Goal: Information Seeking & Learning: Learn about a topic

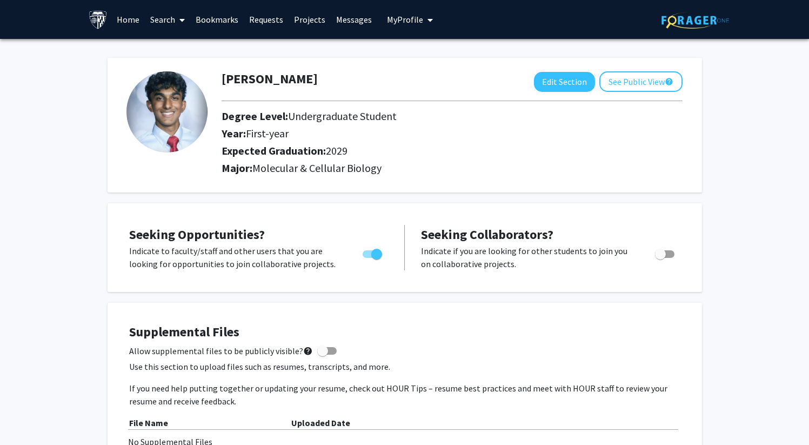
click at [260, 23] on link "Requests" at bounding box center [266, 20] width 45 height 38
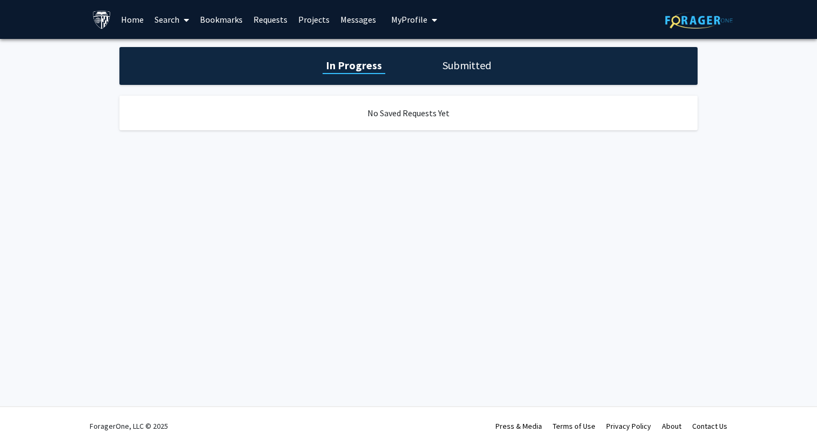
click at [131, 19] on link "Home" at bounding box center [133, 20] width 34 height 38
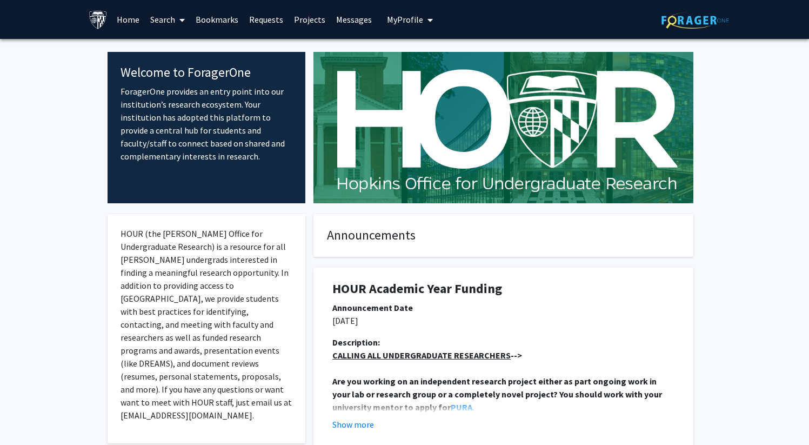
click at [168, 16] on link "Search" at bounding box center [167, 20] width 45 height 38
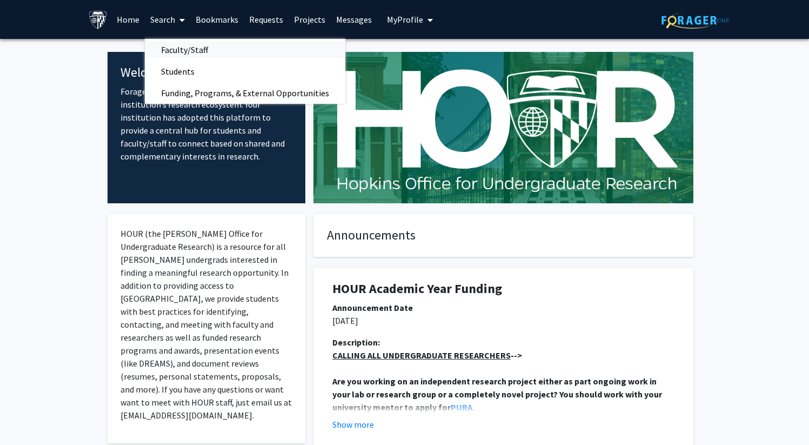
click at [183, 52] on span "Faculty/Staff" at bounding box center [184, 50] width 79 height 22
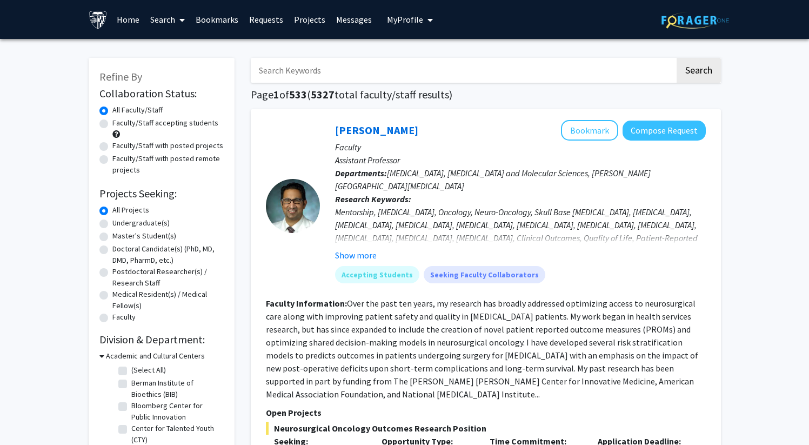
click at [315, 70] on input "Search Keywords" at bounding box center [463, 70] width 424 height 25
type input "[PERSON_NAME]"
click at [677, 58] on button "Search" at bounding box center [699, 70] width 44 height 25
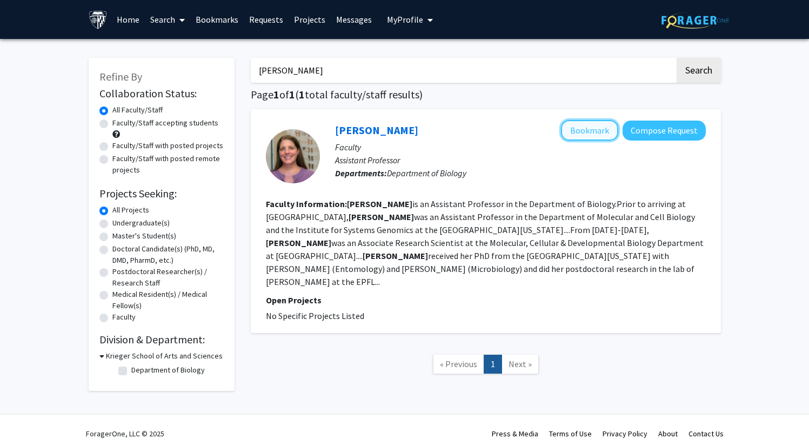
click at [581, 135] on button "Bookmark" at bounding box center [589, 130] width 57 height 21
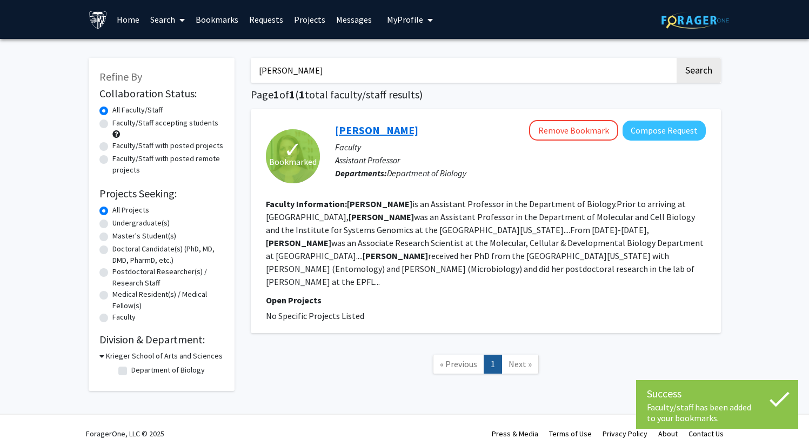
click at [373, 128] on link "[PERSON_NAME]" at bounding box center [376, 130] width 83 height 14
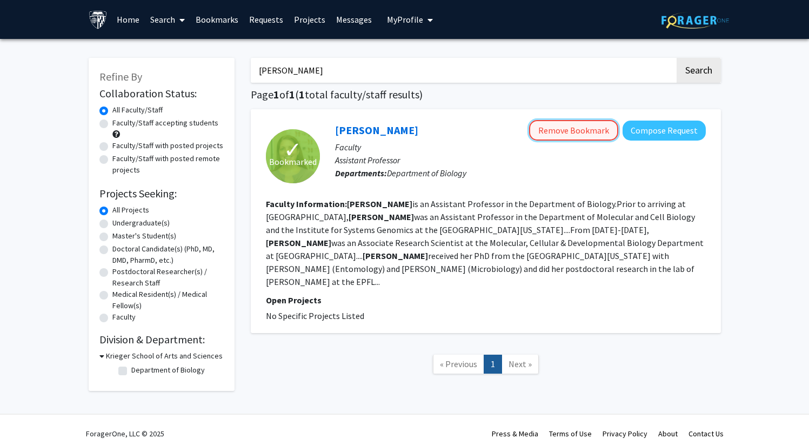
click at [575, 128] on button "Remove Bookmark" at bounding box center [573, 130] width 89 height 21
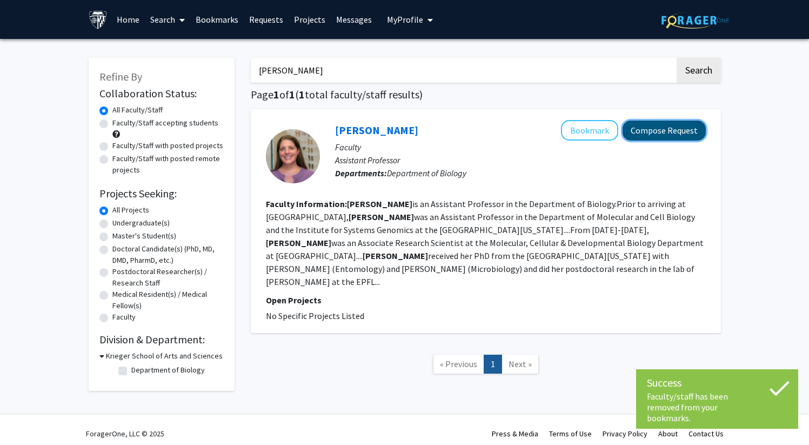
click at [652, 134] on button "Compose Request" at bounding box center [664, 131] width 83 height 20
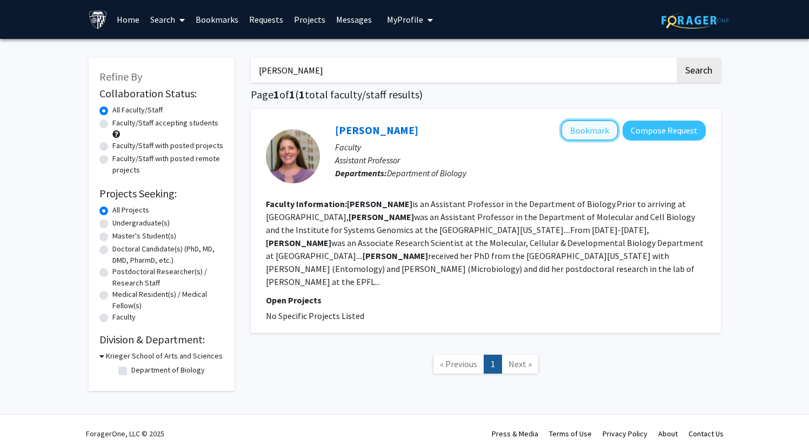
click at [578, 129] on button "Bookmark" at bounding box center [589, 130] width 57 height 21
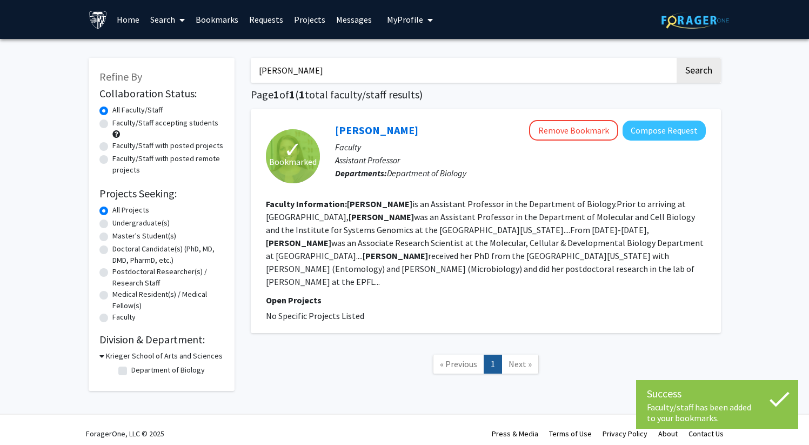
drag, startPoint x: 412, startPoint y: 71, endPoint x: 231, endPoint y: 22, distance: 187.6
click at [231, 22] on div "Success Faculty/staff has been added to your bookmarks. Faculty/staff has been …" at bounding box center [404, 226] width 809 height 452
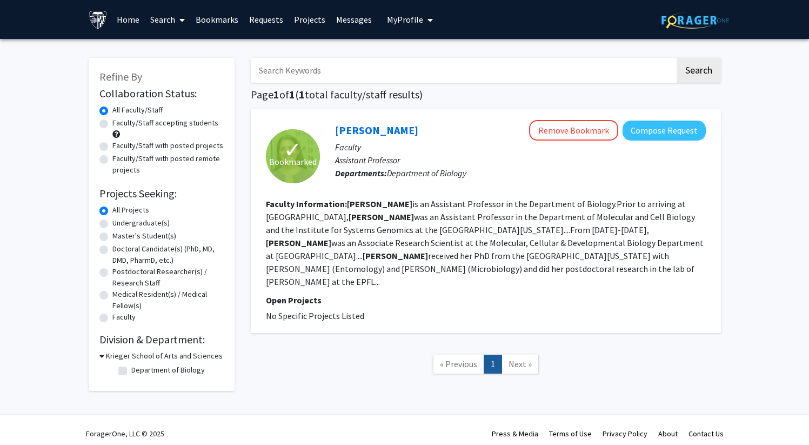
click at [158, 15] on link "Search" at bounding box center [167, 20] width 45 height 38
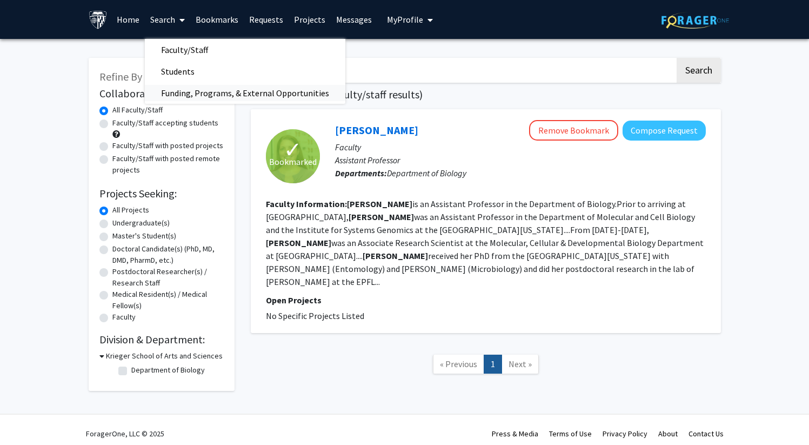
click at [252, 90] on span "Funding, Programs, & External Opportunities" at bounding box center [245, 93] width 200 height 22
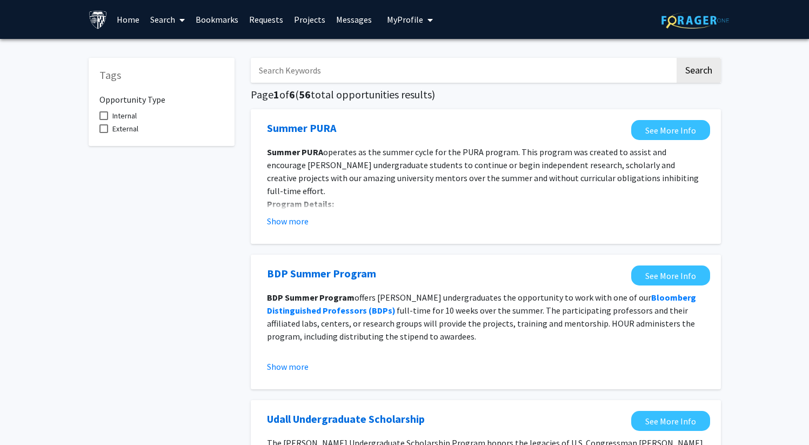
click at [339, 69] on input "Search Keywords" at bounding box center [463, 70] width 424 height 25
type input "m"
click at [677, 58] on button "Search" at bounding box center [699, 70] width 44 height 25
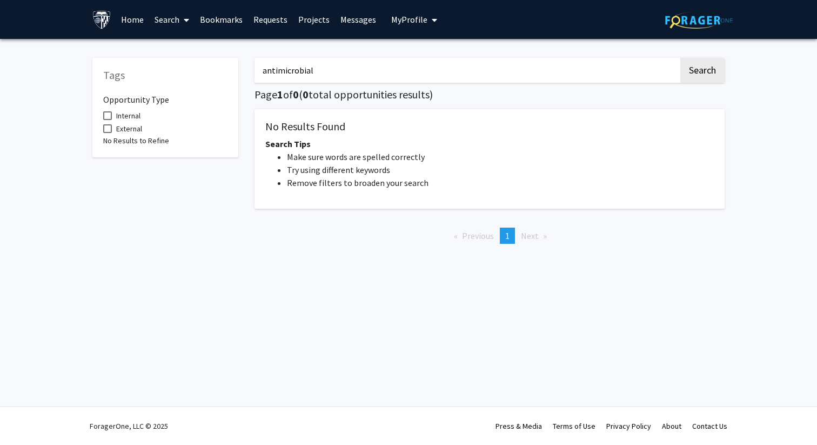
click at [302, 71] on input "antimicrobial" at bounding box center [467, 70] width 424 height 25
type input "resistance"
click at [680, 58] on button "Search" at bounding box center [702, 70] width 44 height 25
click at [179, 13] on span at bounding box center [184, 20] width 10 height 38
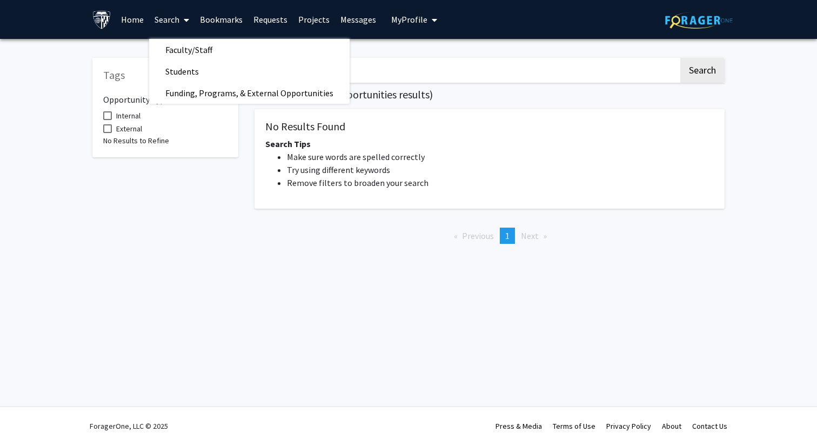
click at [313, 26] on link "Projects" at bounding box center [314, 20] width 42 height 38
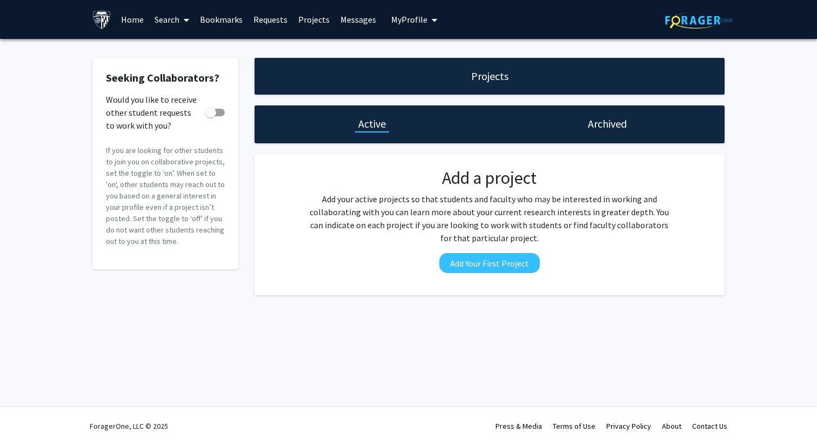
click at [312, 17] on link "Projects" at bounding box center [314, 20] width 42 height 38
click at [256, 26] on link "Requests" at bounding box center [270, 20] width 45 height 38
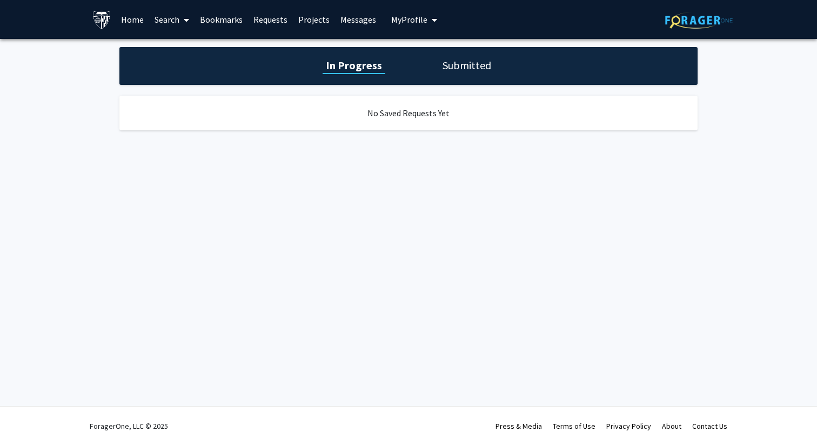
click at [225, 24] on link "Bookmarks" at bounding box center [221, 20] width 53 height 38
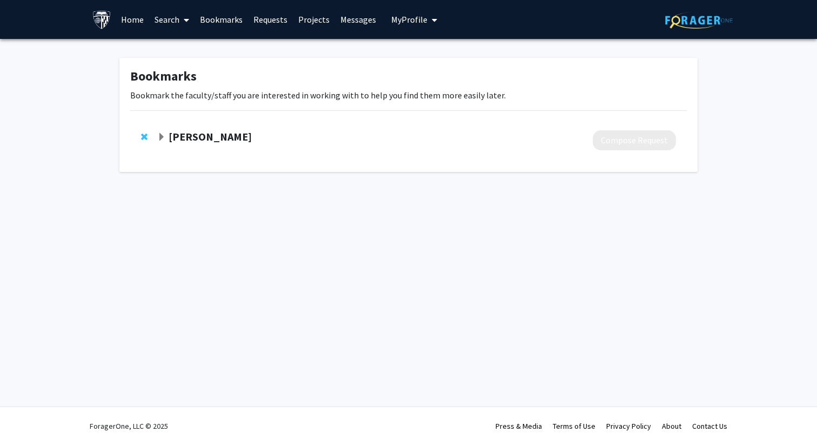
click at [166, 18] on link "Search" at bounding box center [171, 20] width 45 height 38
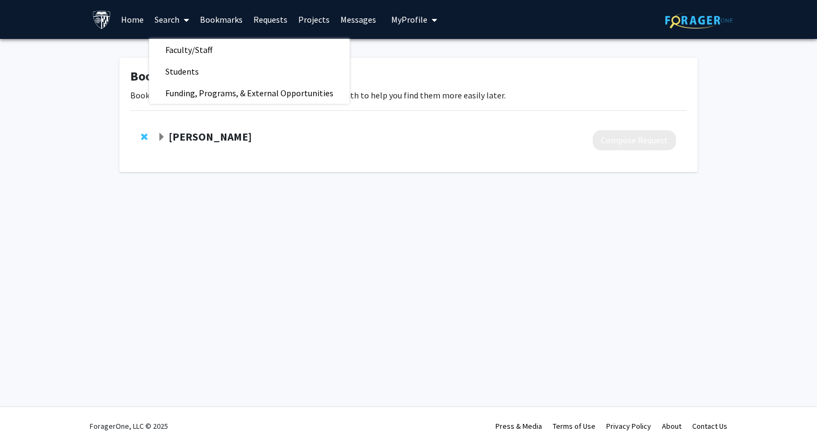
click at [186, 20] on icon at bounding box center [186, 20] width 5 height 9
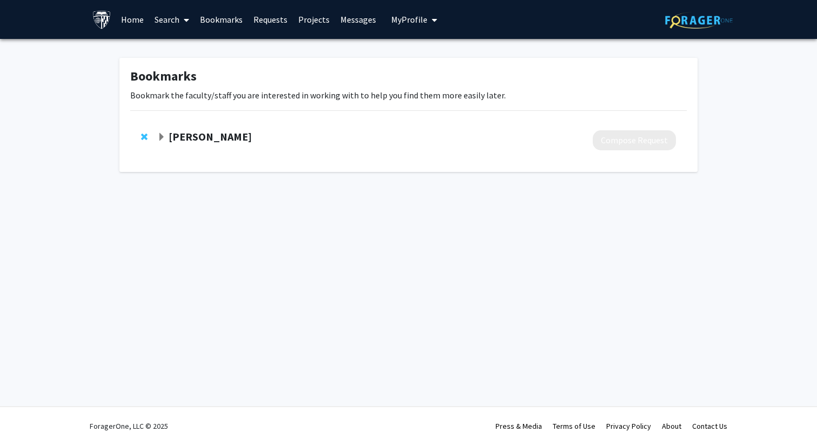
click at [186, 20] on icon at bounding box center [186, 20] width 5 height 9
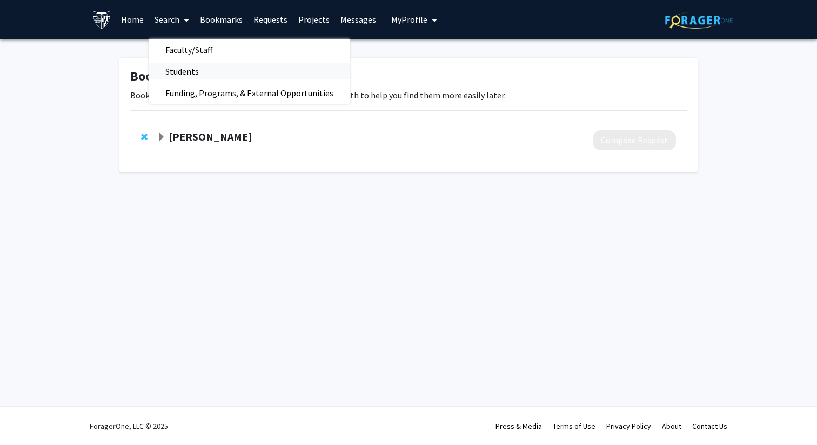
click at [193, 69] on span "Students" at bounding box center [182, 72] width 66 height 22
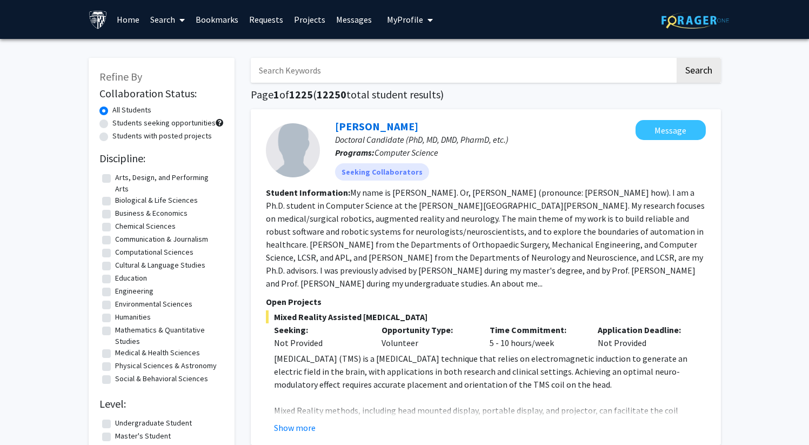
click at [165, 24] on link "Search" at bounding box center [167, 20] width 45 height 38
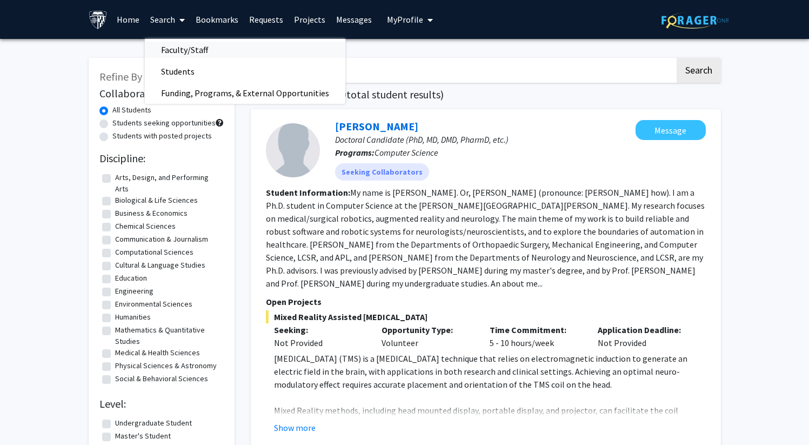
click at [191, 46] on span "Faculty/Staff" at bounding box center [184, 50] width 79 height 22
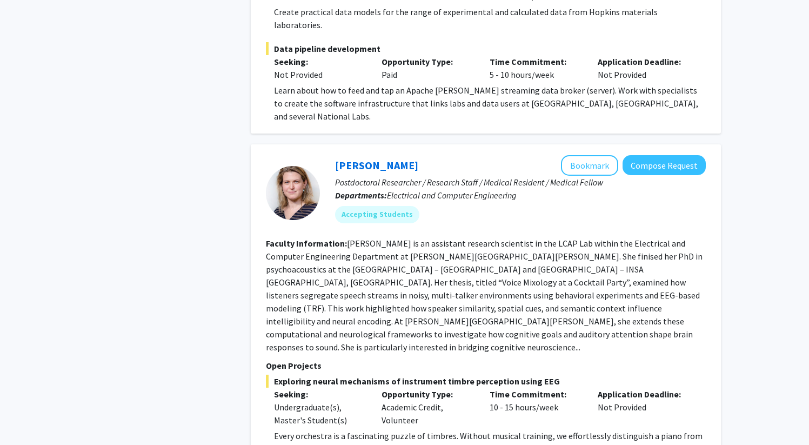
scroll to position [5540, 0]
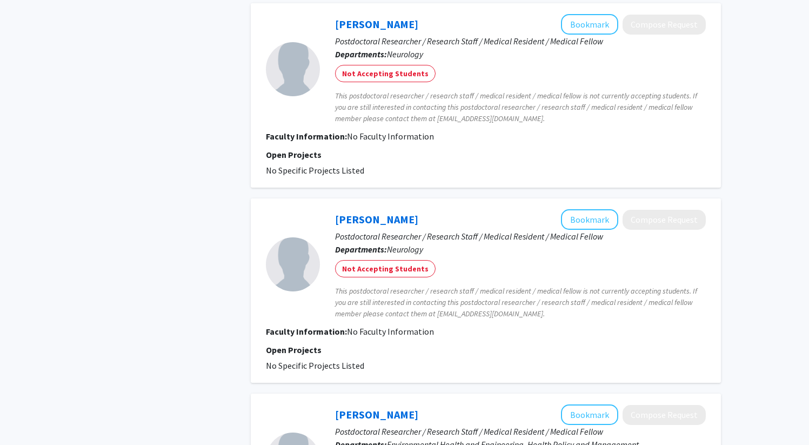
scroll to position [1139, 0]
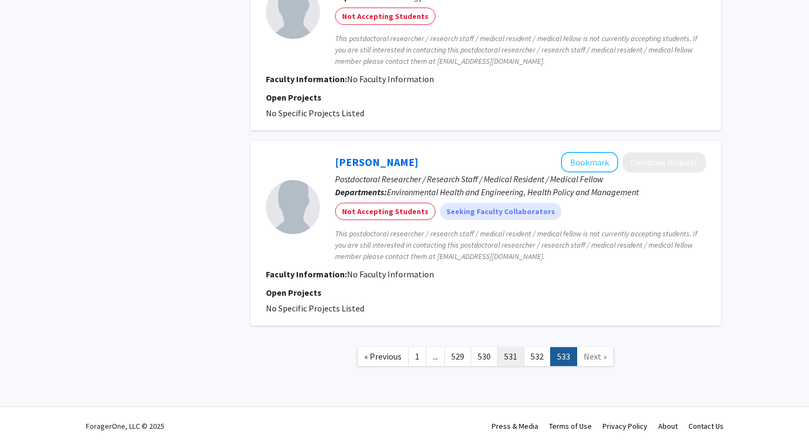
click at [505, 358] on link "531" at bounding box center [510, 356] width 27 height 19
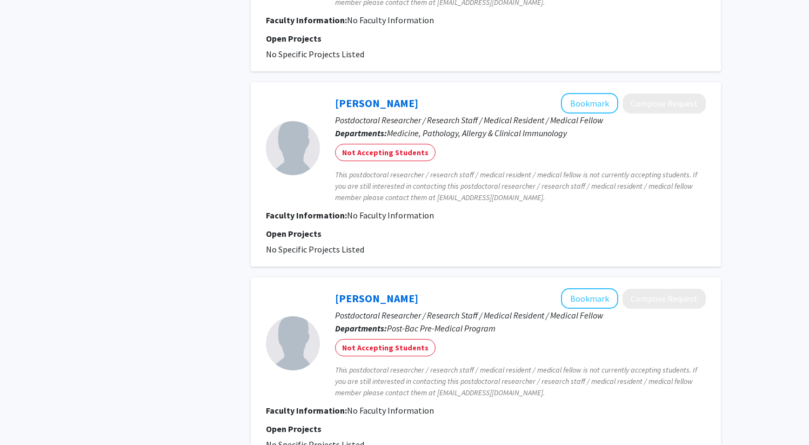
scroll to position [1724, 0]
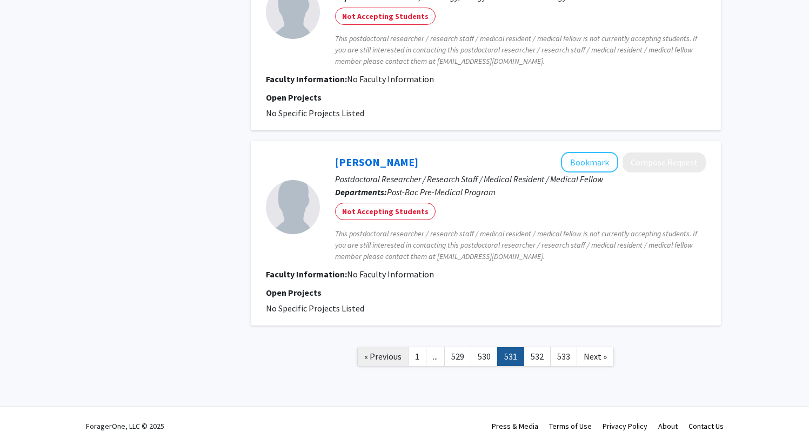
click at [392, 363] on link "« Previous" at bounding box center [382, 356] width 51 height 19
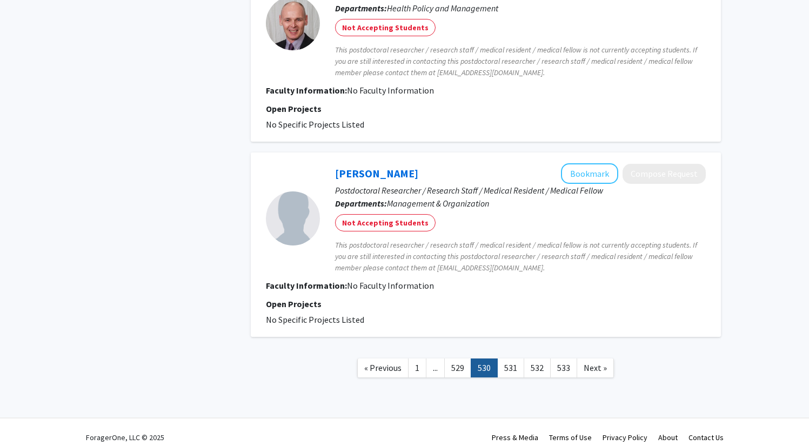
scroll to position [1724, 0]
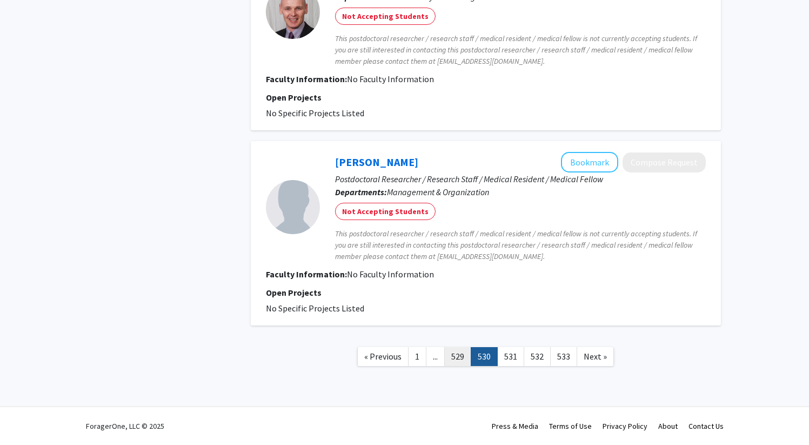
click at [461, 359] on link "529" at bounding box center [457, 356] width 27 height 19
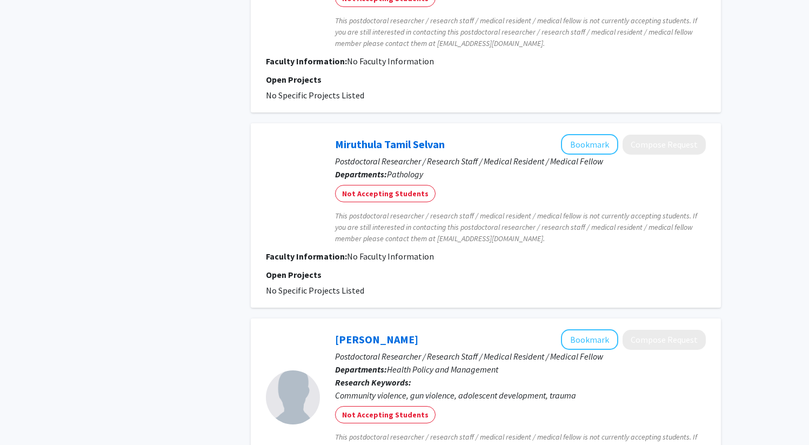
scroll to position [1815, 0]
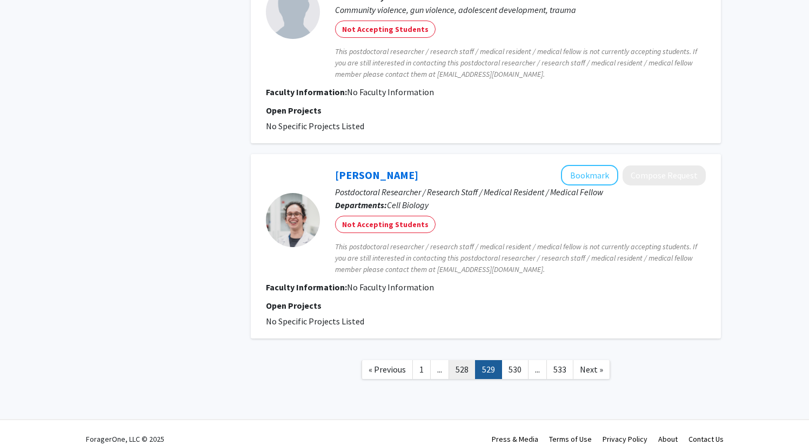
click at [461, 349] on nav "« Previous 1 ... 528 529 530 ... 533 Next »" at bounding box center [486, 371] width 470 height 44
click at [465, 360] on link "528" at bounding box center [462, 369] width 27 height 19
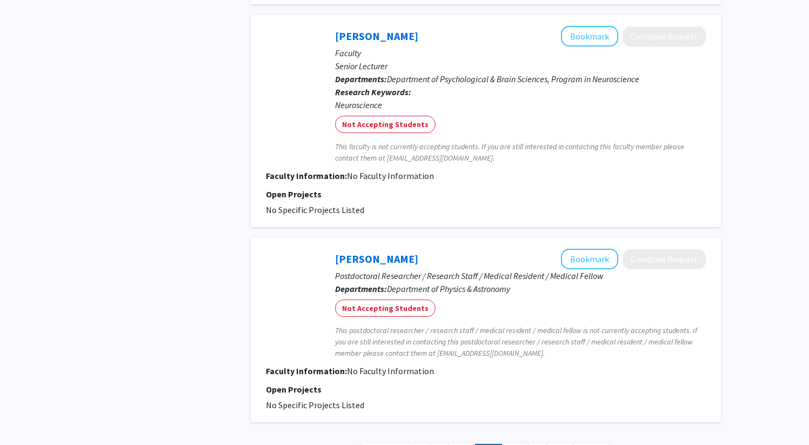
scroll to position [1875, 0]
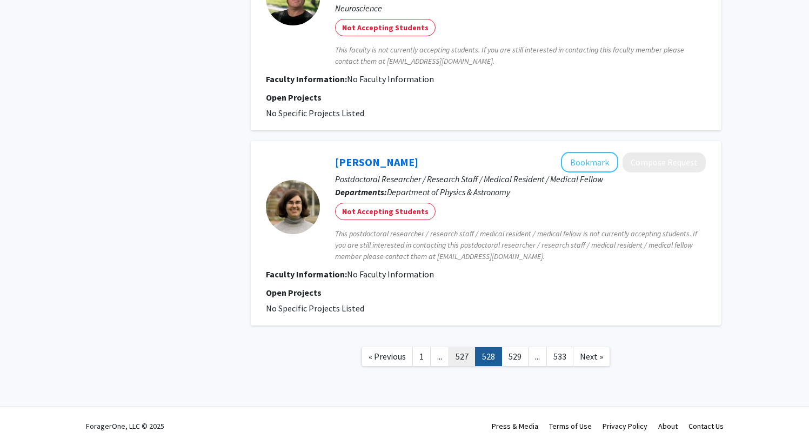
click at [464, 352] on link "527" at bounding box center [462, 356] width 27 height 19
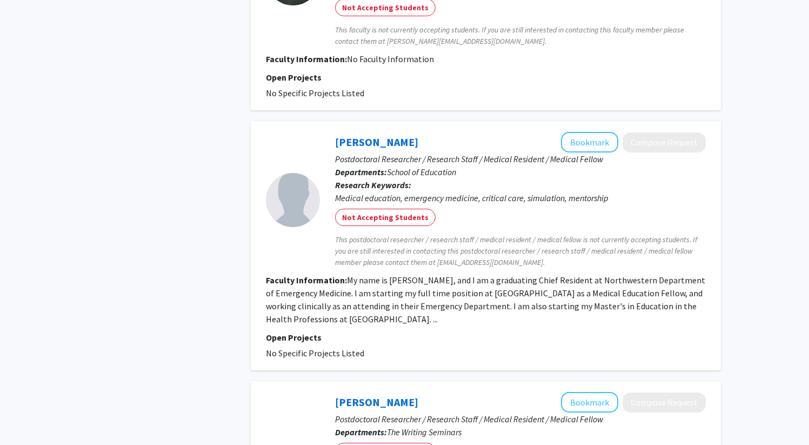
scroll to position [2202, 0]
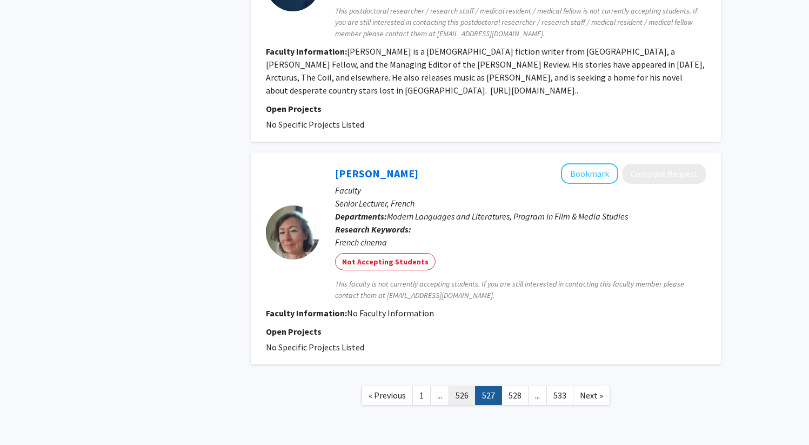
click at [465, 386] on link "526" at bounding box center [462, 395] width 27 height 19
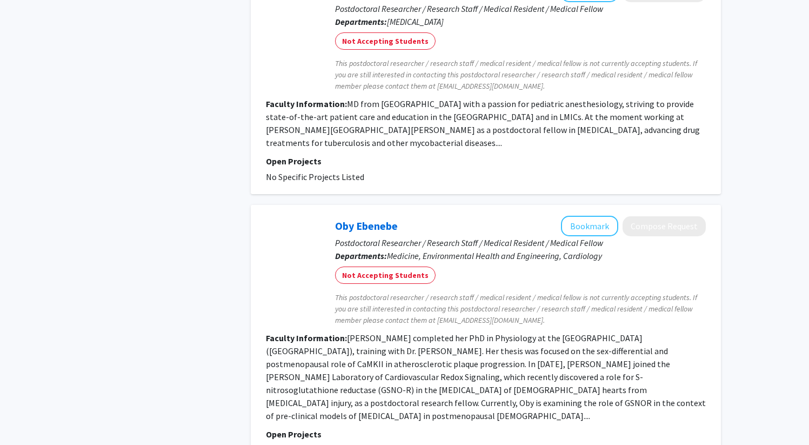
scroll to position [2337, 0]
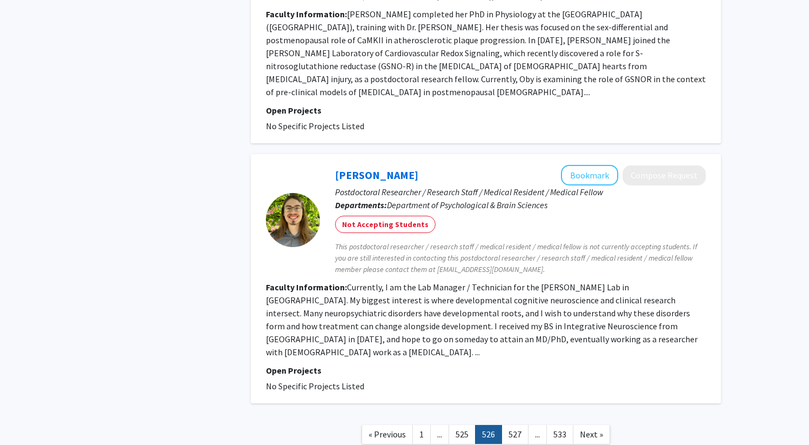
click at [438, 429] on span "..." at bounding box center [439, 434] width 5 height 11
click at [452, 425] on link "525" at bounding box center [462, 434] width 27 height 19
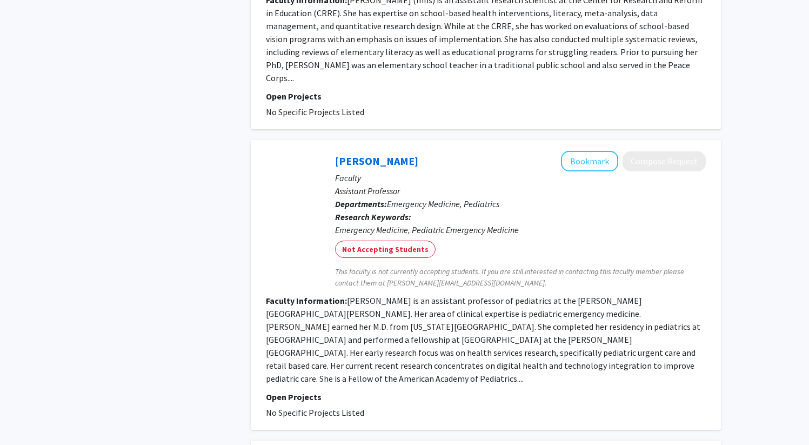
scroll to position [2410, 0]
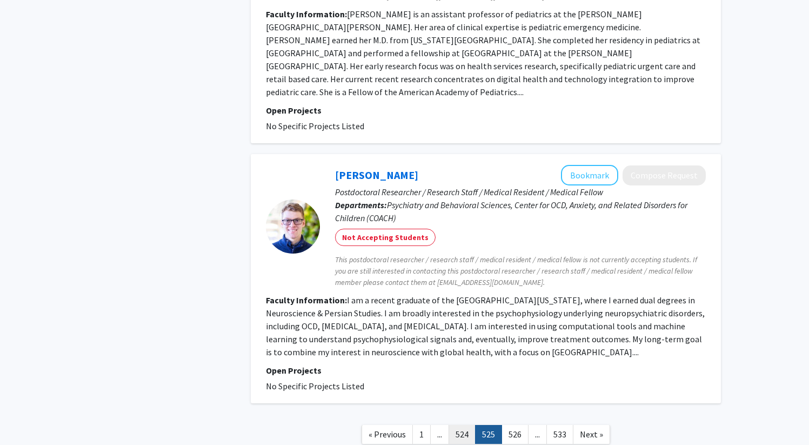
click at [464, 425] on link "524" at bounding box center [462, 434] width 27 height 19
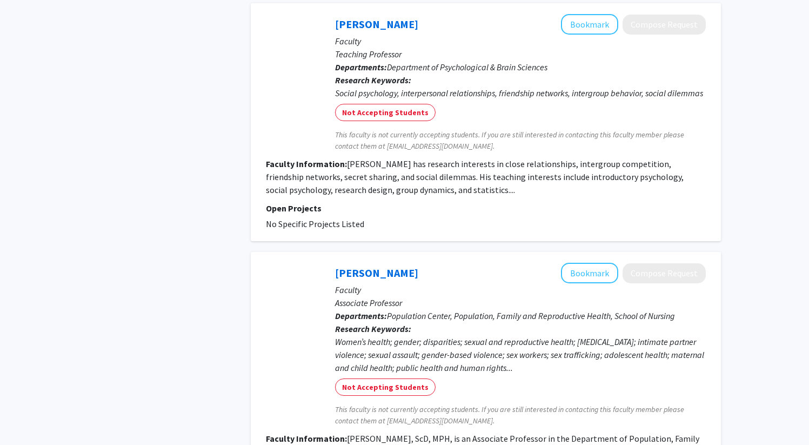
scroll to position [2711, 0]
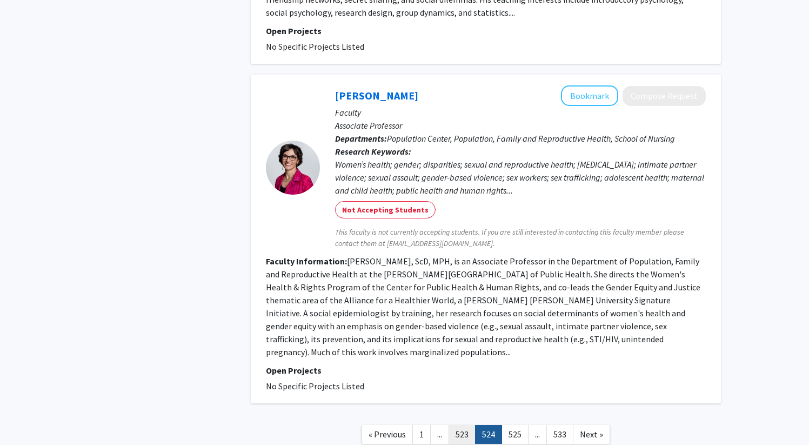
click at [468, 425] on link "523" at bounding box center [462, 434] width 27 height 19
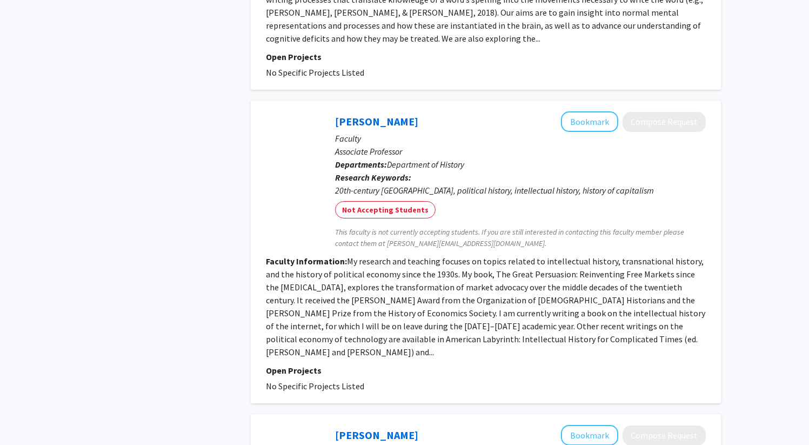
scroll to position [2765, 0]
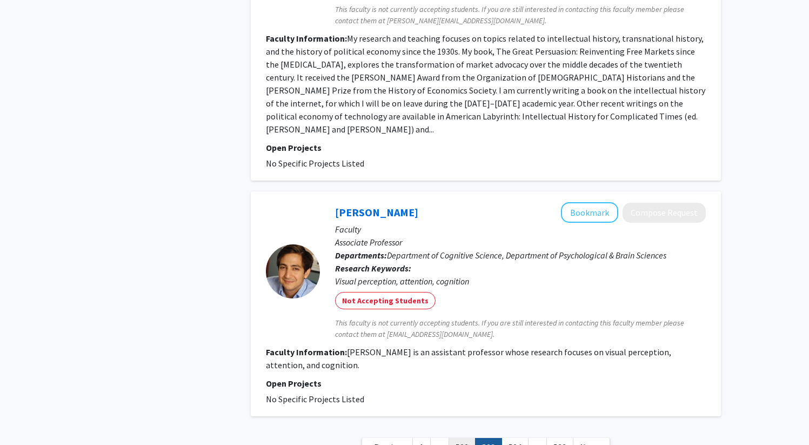
click at [467, 438] on link "522" at bounding box center [462, 447] width 27 height 19
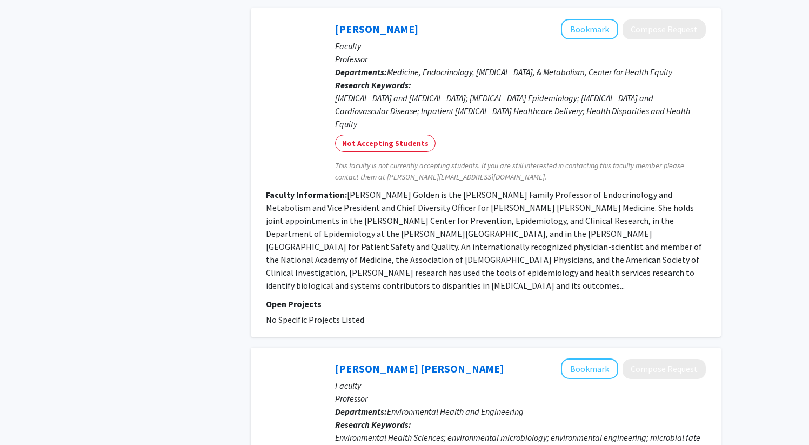
scroll to position [2899, 0]
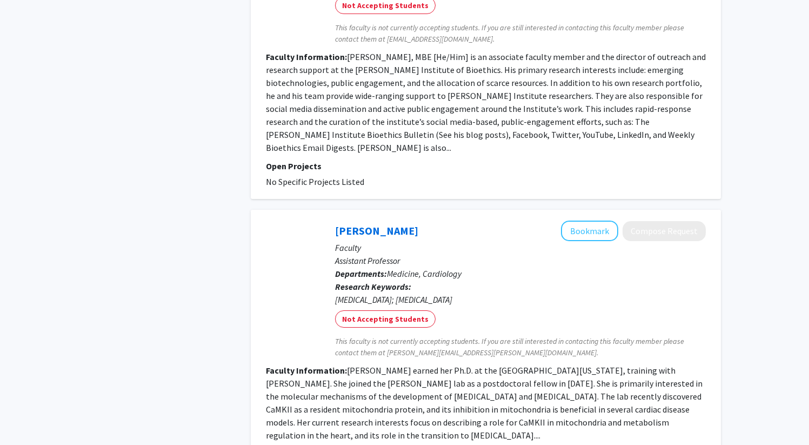
scroll to position [2620, 0]
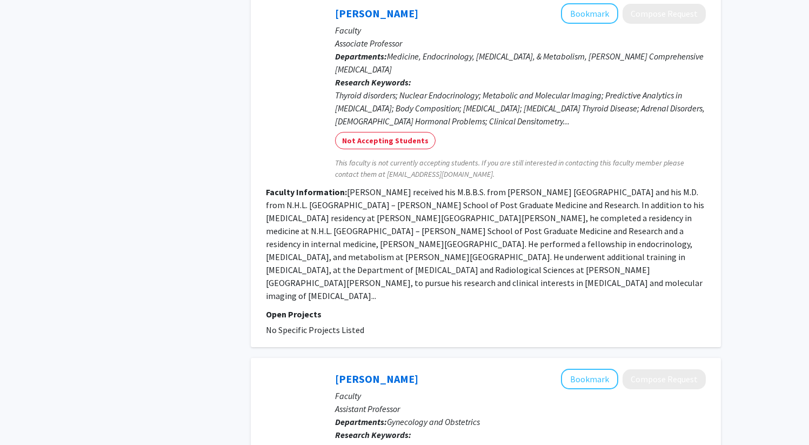
scroll to position [2886, 0]
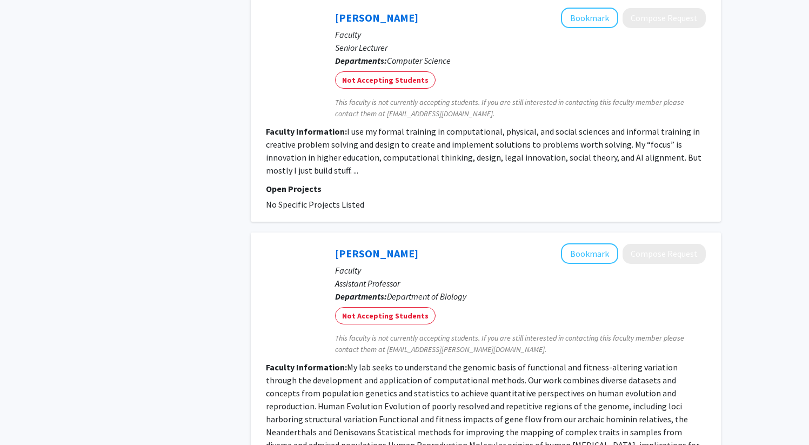
scroll to position [2439, 0]
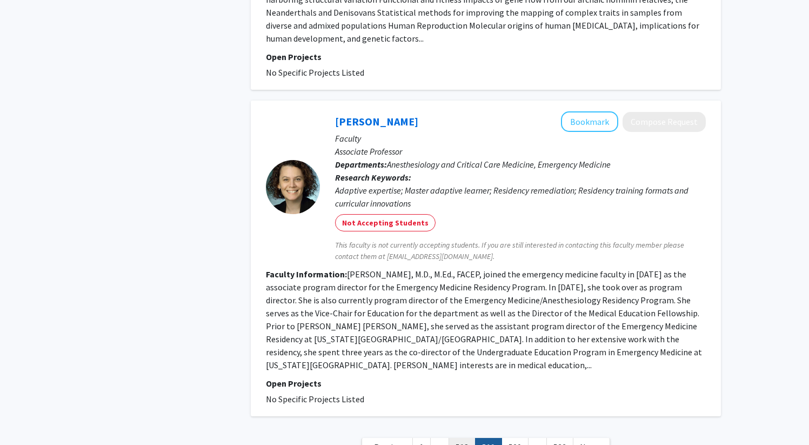
click at [461, 438] on link "518" at bounding box center [462, 447] width 27 height 19
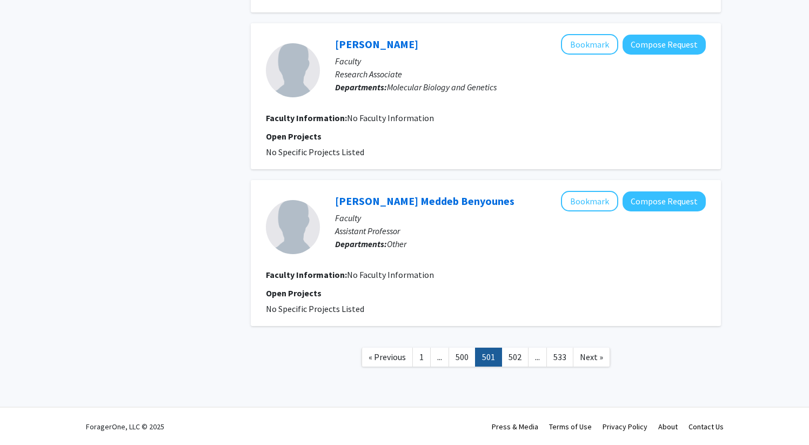
scroll to position [1340, 0]
click at [464, 353] on link "500" at bounding box center [462, 356] width 27 height 19
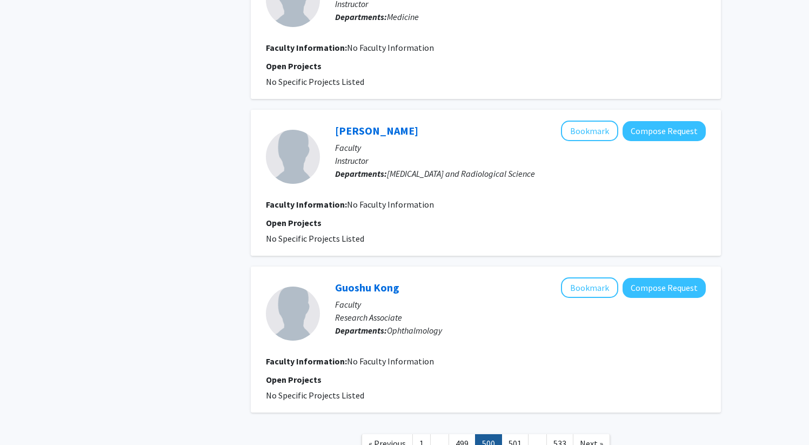
scroll to position [1340, 0]
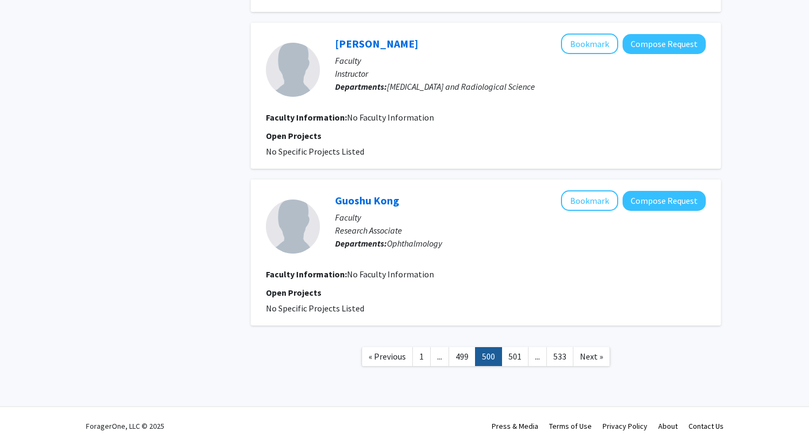
click at [464, 353] on link "499" at bounding box center [462, 356] width 27 height 19
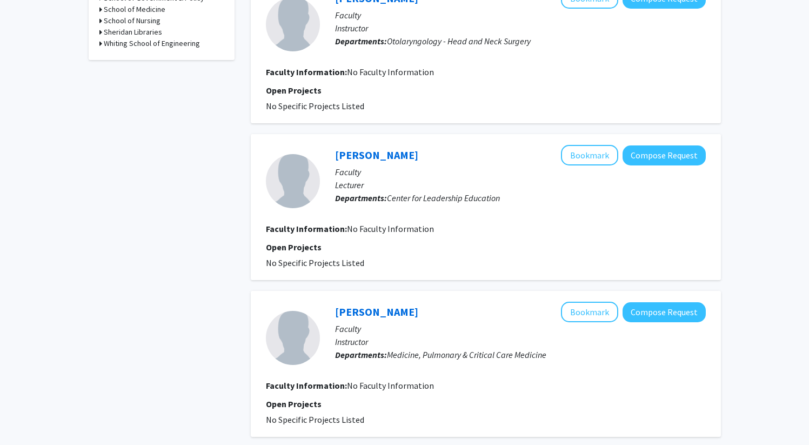
scroll to position [667, 0]
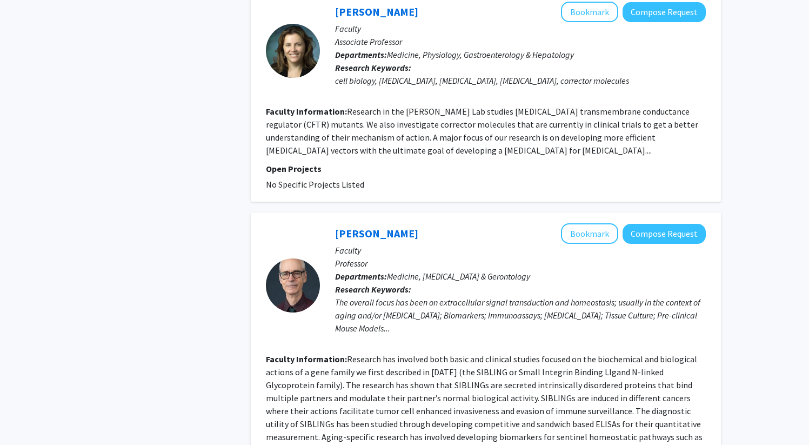
scroll to position [2326, 0]
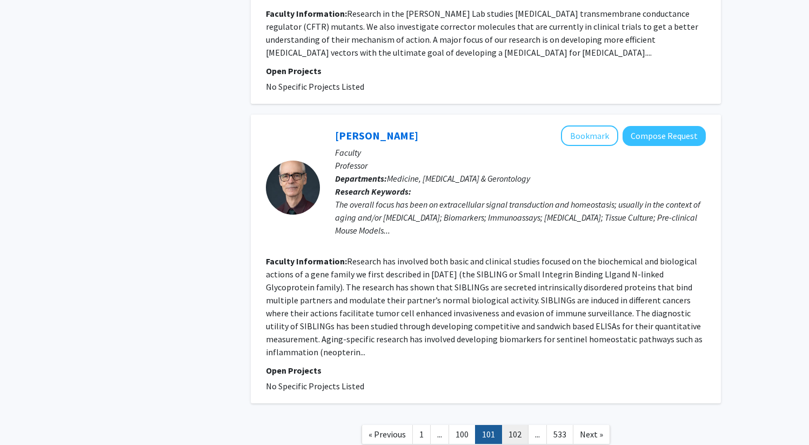
click at [518, 425] on link "102" at bounding box center [514, 434] width 27 height 19
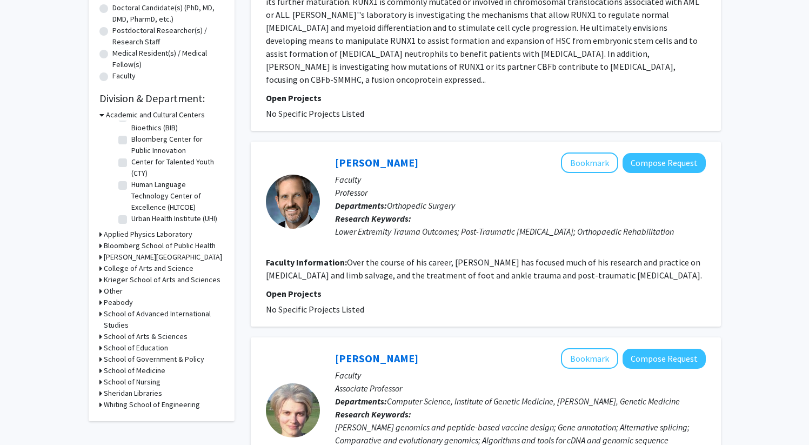
scroll to position [35, 0]
click at [164, 268] on h3 "College of Arts and Science" at bounding box center [149, 268] width 90 height 11
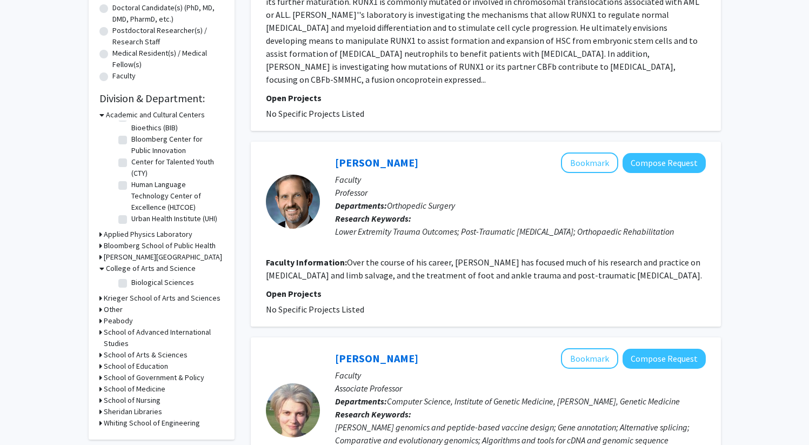
click at [131, 284] on label "Biological Sciences" at bounding box center [162, 282] width 63 height 11
click at [131, 284] on input "Biological Sciences" at bounding box center [134, 280] width 7 height 7
checkbox input "true"
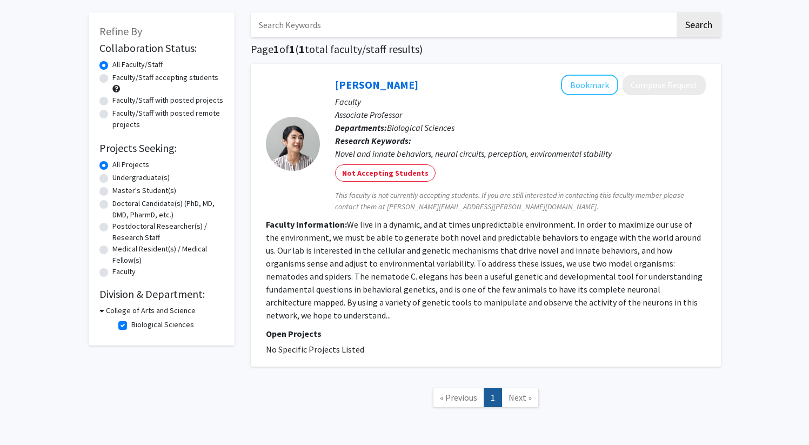
scroll to position [57, 0]
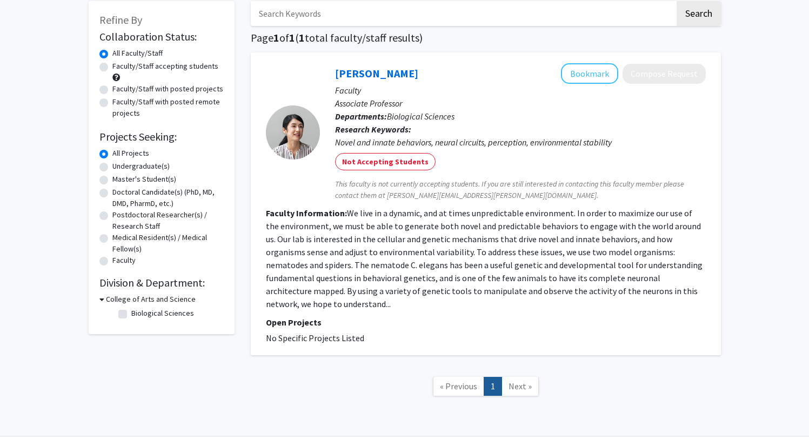
checkbox input "false"
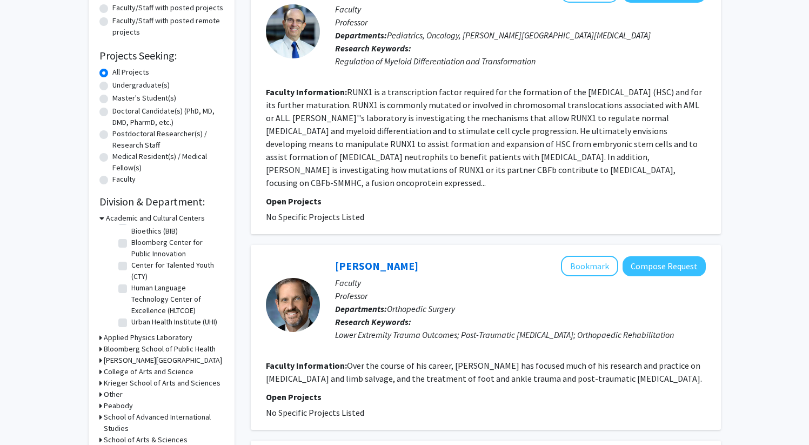
scroll to position [143, 0]
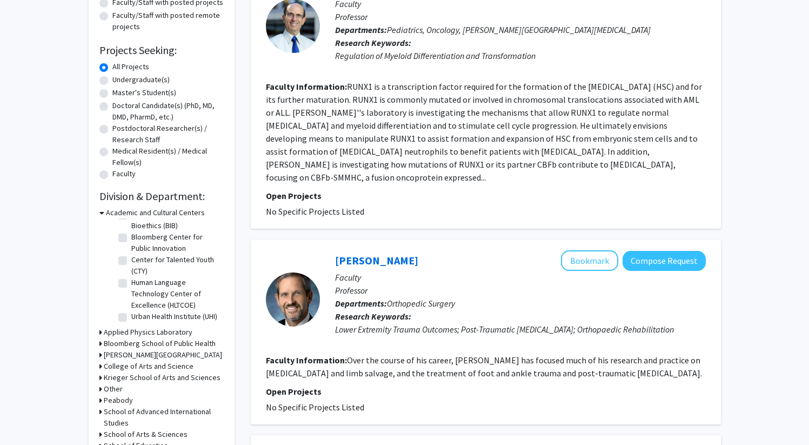
click at [164, 376] on h3 "Krieger School of Arts and Sciences" at bounding box center [162, 377] width 117 height 11
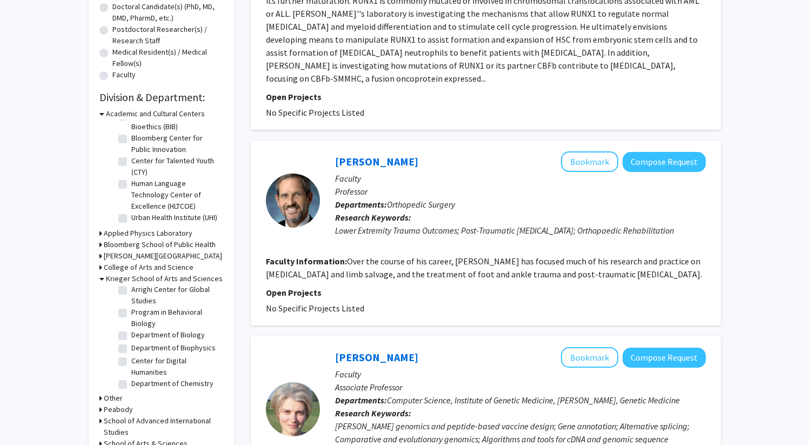
scroll to position [187, 0]
click at [131, 332] on label "Department of Biology" at bounding box center [167, 325] width 73 height 11
click at [131, 327] on input "Department of Biology" at bounding box center [134, 323] width 7 height 7
checkbox input "true"
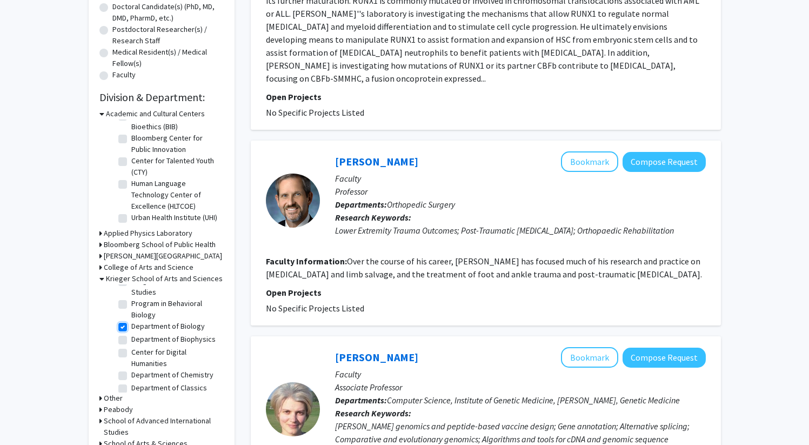
checkbox input "true"
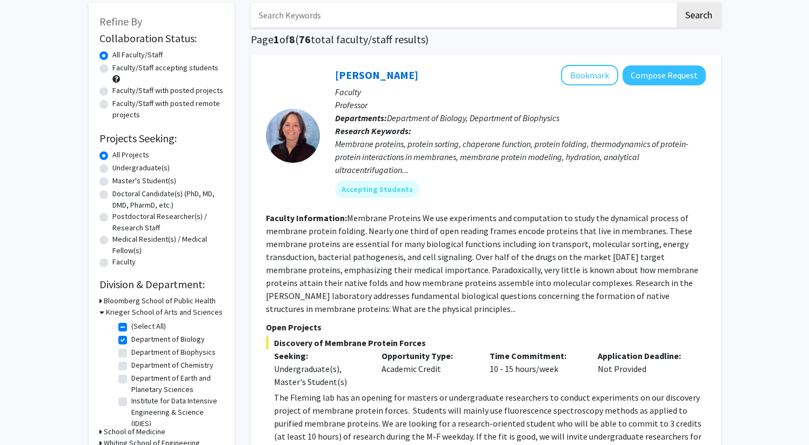
scroll to position [24, 0]
click at [131, 354] on label "Department of Earth and Planetary Sciences" at bounding box center [176, 360] width 90 height 23
click at [131, 354] on input "Department of Earth and Planetary Sciences" at bounding box center [134, 352] width 7 height 7
checkbox input "true"
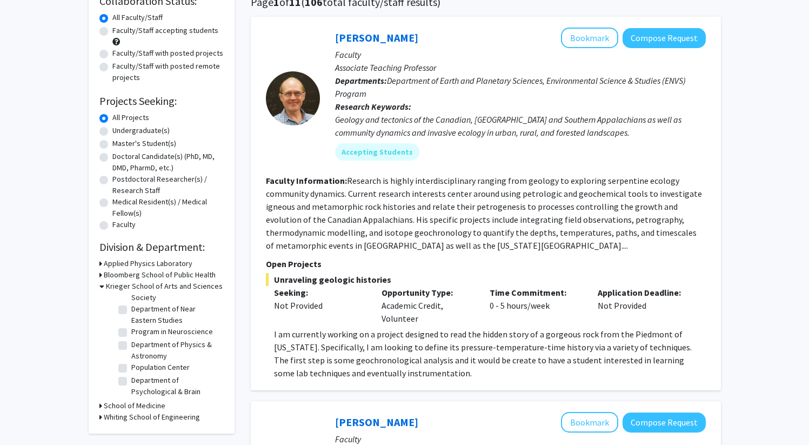
scroll to position [102, 0]
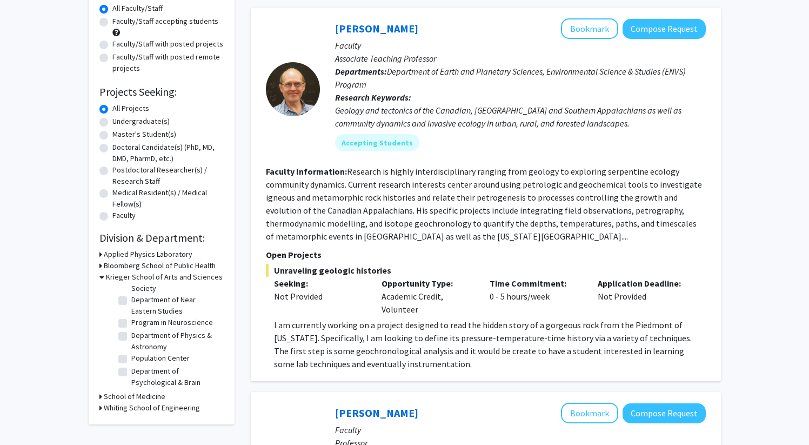
click at [131, 365] on label "Department of Psychological & Brain Sciences" at bounding box center [176, 382] width 90 height 34
click at [131, 365] on input "Department of Psychological & Brain Sciences" at bounding box center [134, 368] width 7 height 7
checkbox input "true"
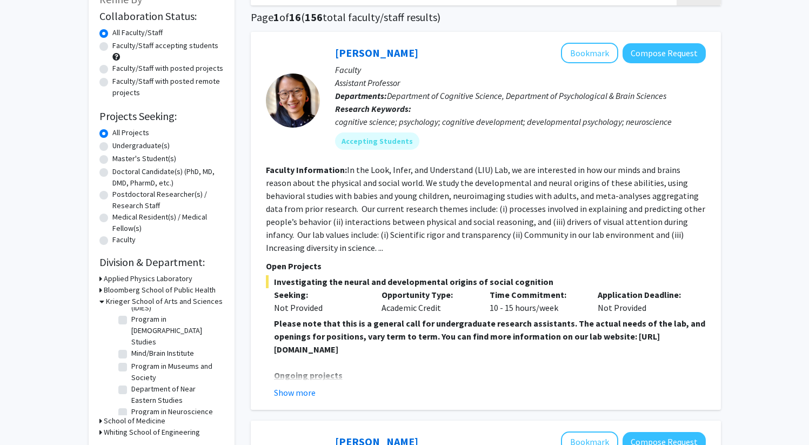
scroll to position [273, 0]
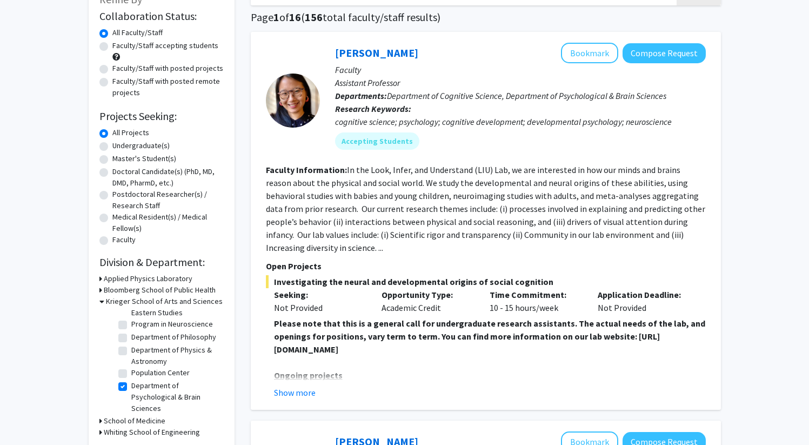
click at [131, 369] on label "Population Center" at bounding box center [160, 372] width 58 height 11
click at [131, 369] on input "Population Center" at bounding box center [134, 370] width 7 height 7
checkbox input "true"
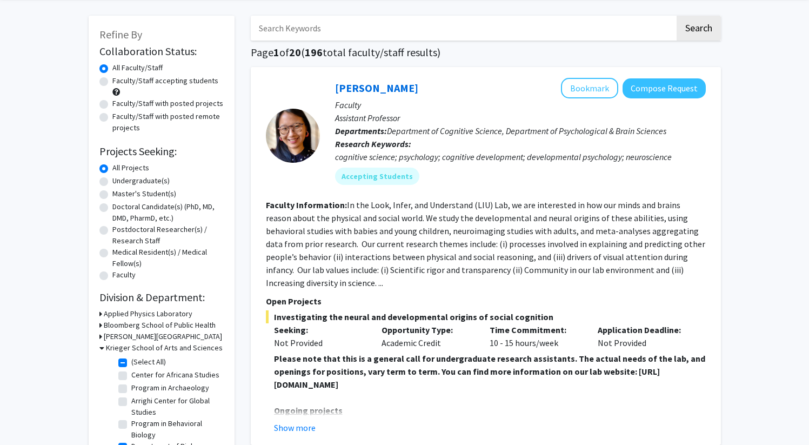
scroll to position [51, 0]
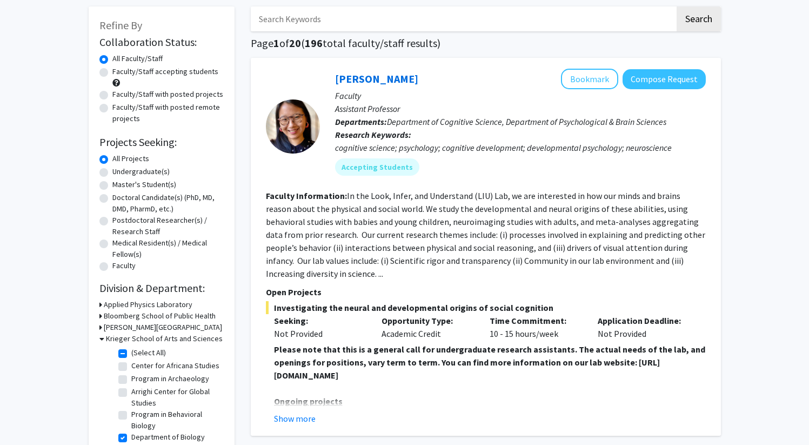
click at [393, 22] on input "Search Keywords" at bounding box center [463, 18] width 424 height 25
type input "antimicrobial"
click at [677, 6] on button "Search" at bounding box center [699, 18] width 44 height 25
checkbox input "false"
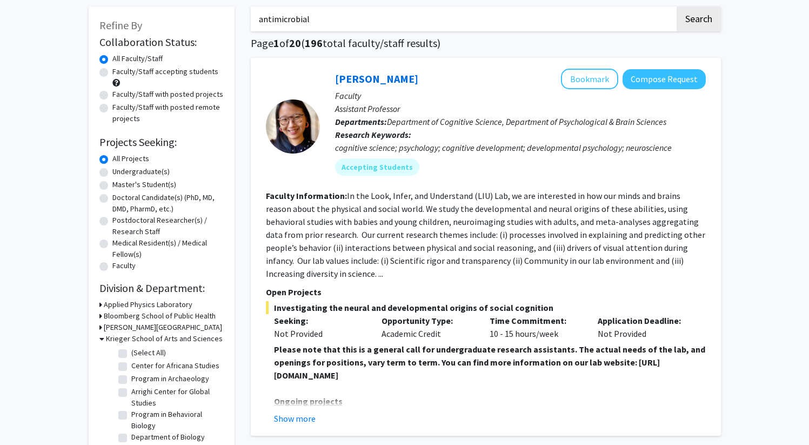
checkbox input "false"
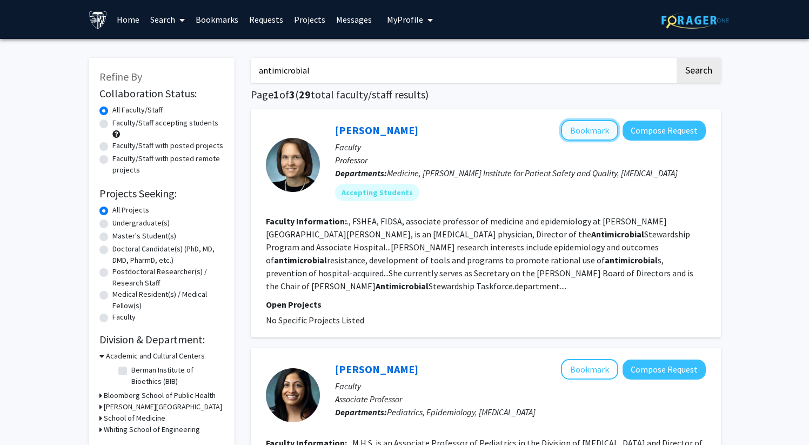
click at [589, 129] on button "Bookmark" at bounding box center [589, 130] width 57 height 21
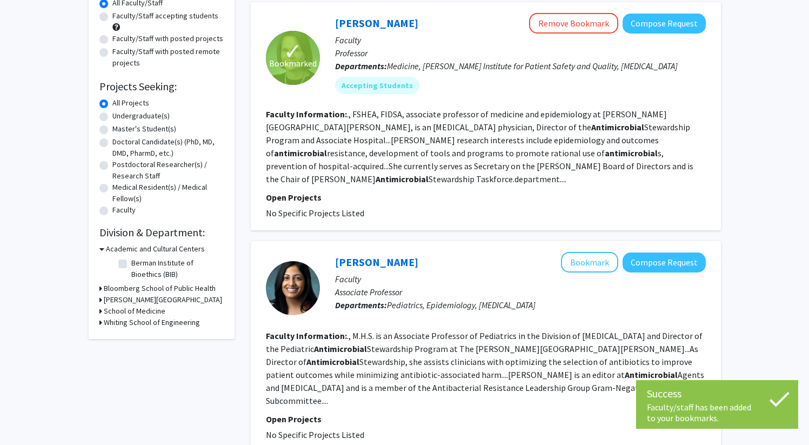
scroll to position [137, 0]
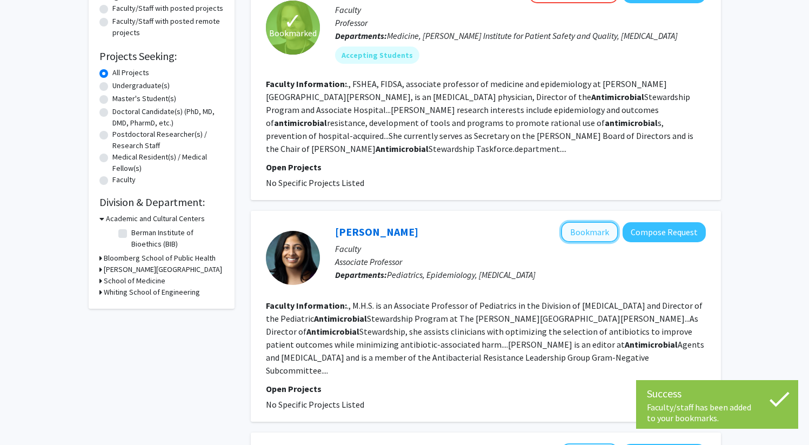
click at [580, 222] on button "Bookmark" at bounding box center [589, 232] width 57 height 21
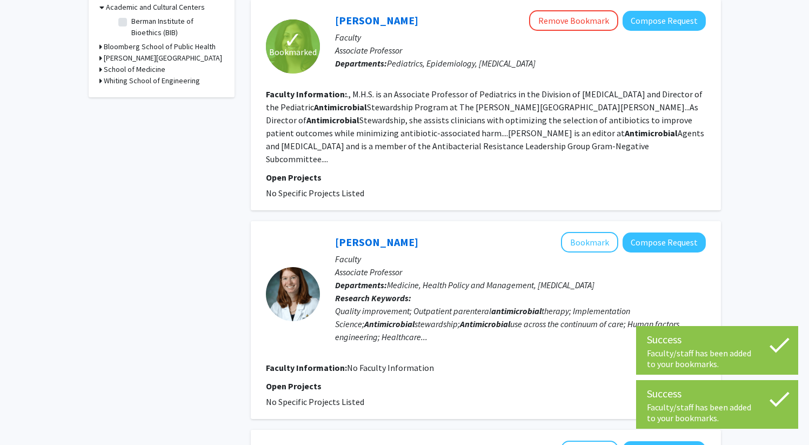
scroll to position [359, 0]
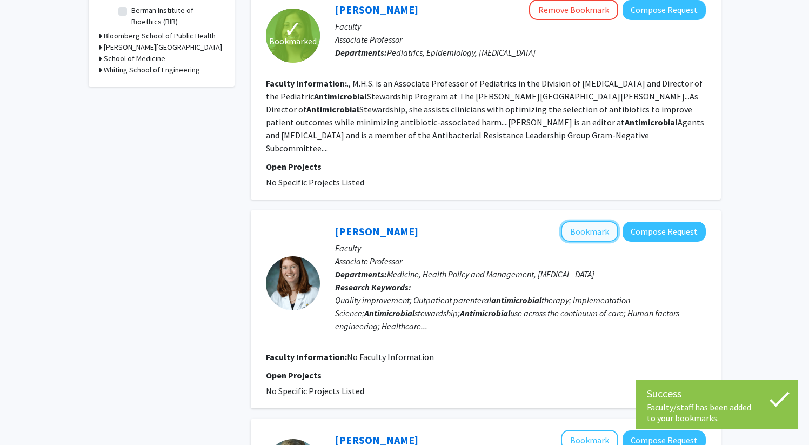
click at [588, 221] on button "Bookmark" at bounding box center [589, 231] width 57 height 21
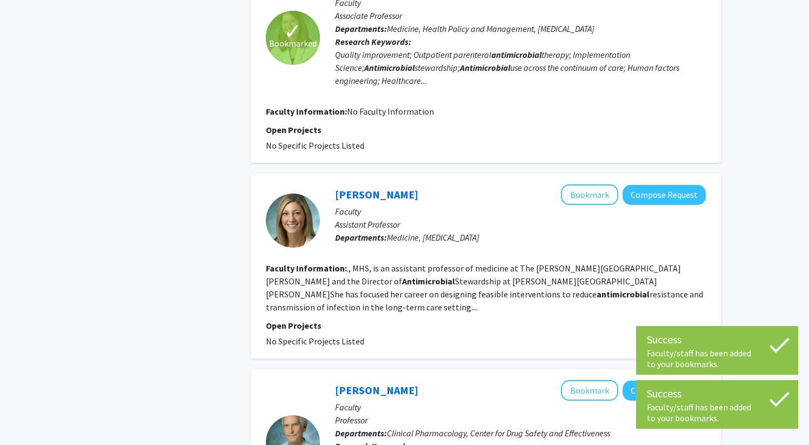
scroll to position [611, 0]
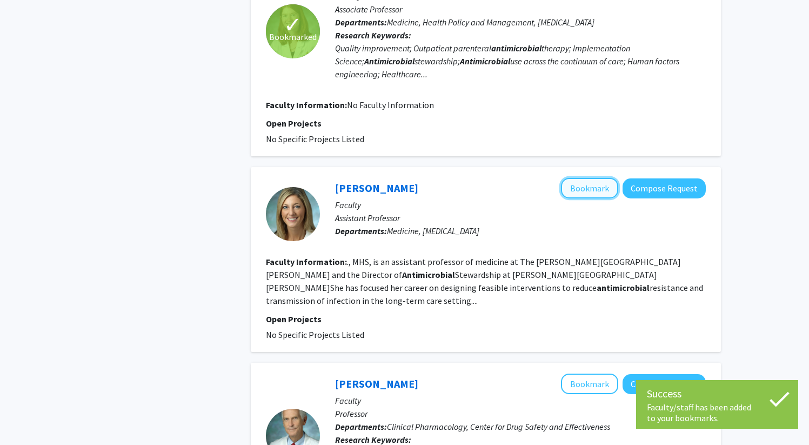
click at [587, 178] on button "Bookmark" at bounding box center [589, 188] width 57 height 21
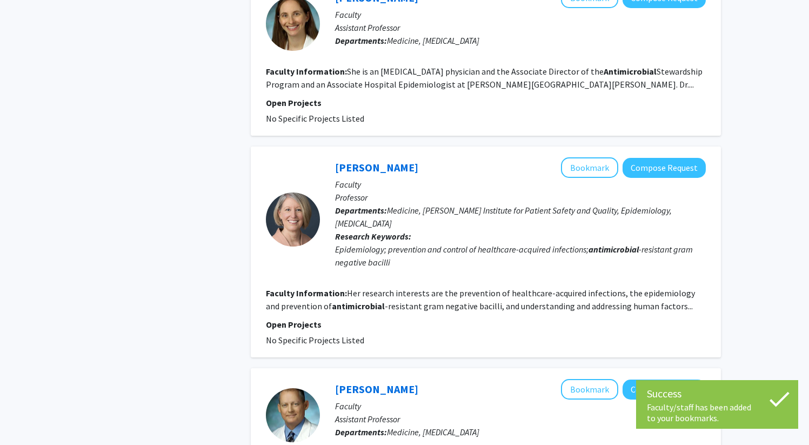
scroll to position [1893, 0]
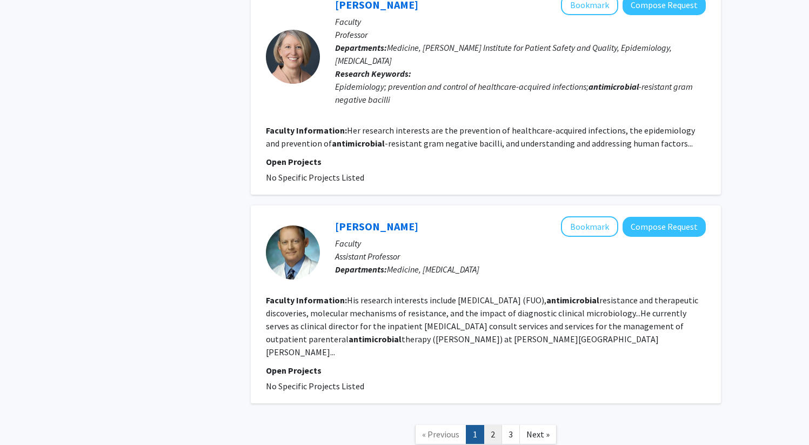
click at [493, 425] on link "2" at bounding box center [493, 434] width 18 height 19
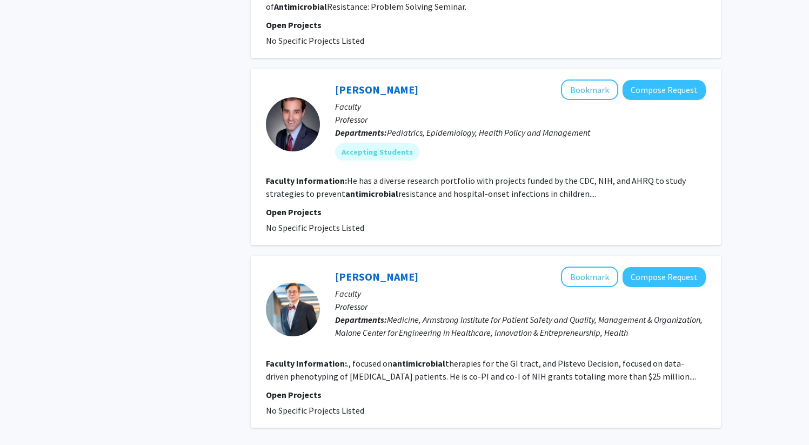
scroll to position [1568, 0]
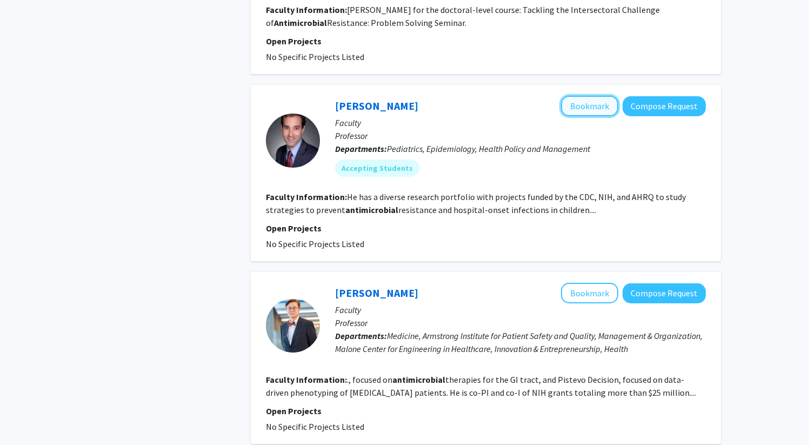
click at [580, 116] on button "Bookmark" at bounding box center [589, 106] width 57 height 21
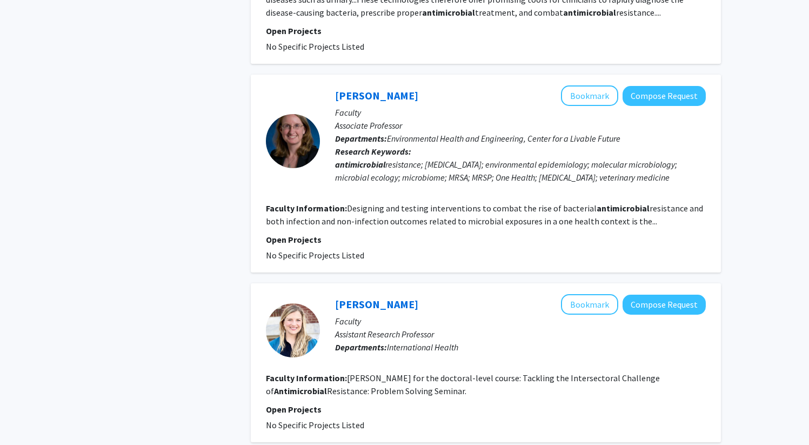
scroll to position [1198, 0]
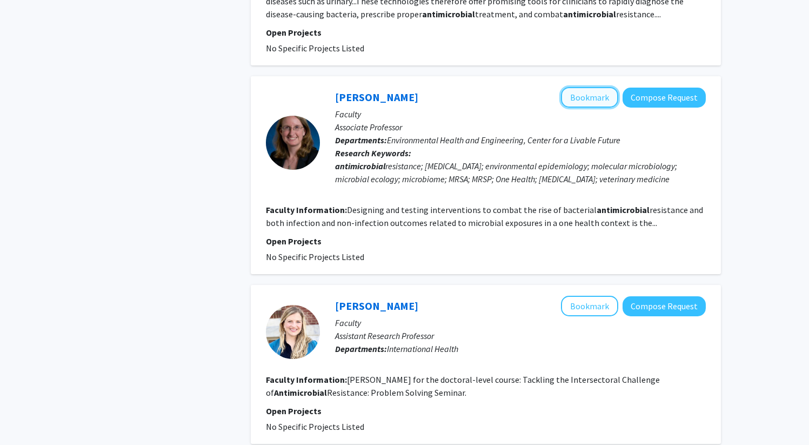
click at [583, 108] on button "Bookmark" at bounding box center [589, 97] width 57 height 21
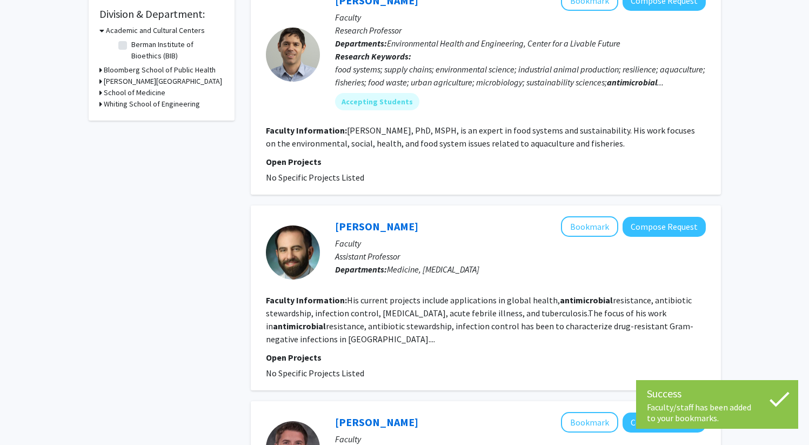
scroll to position [0, 0]
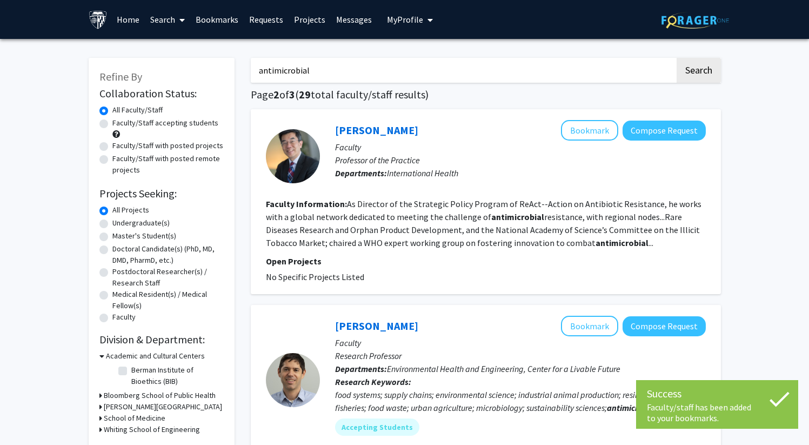
drag, startPoint x: 474, startPoint y: 73, endPoint x: 365, endPoint y: 64, distance: 110.1
click at [365, 65] on input "antimicrobial" at bounding box center [463, 70] width 424 height 25
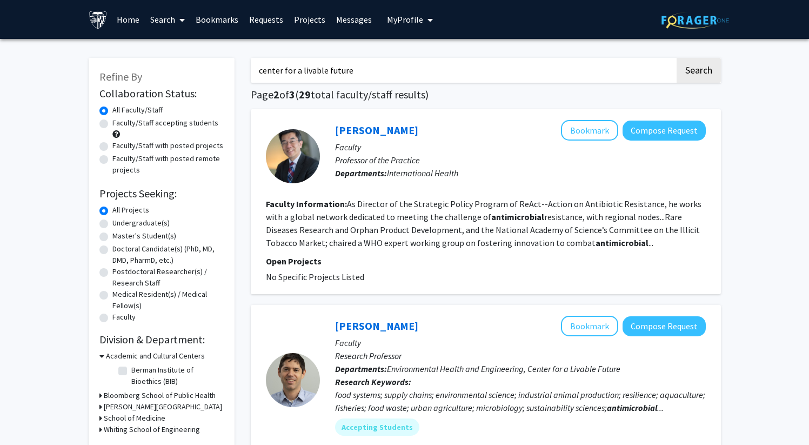
type input "center for a livable future"
click at [677, 58] on button "Search" at bounding box center [699, 70] width 44 height 25
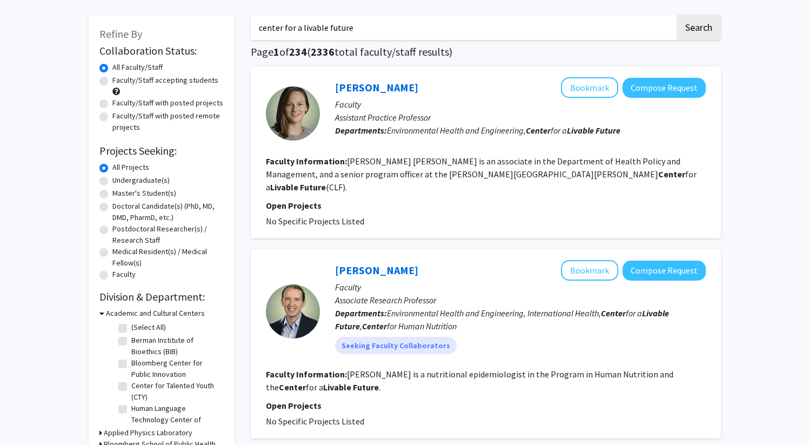
scroll to position [65, 0]
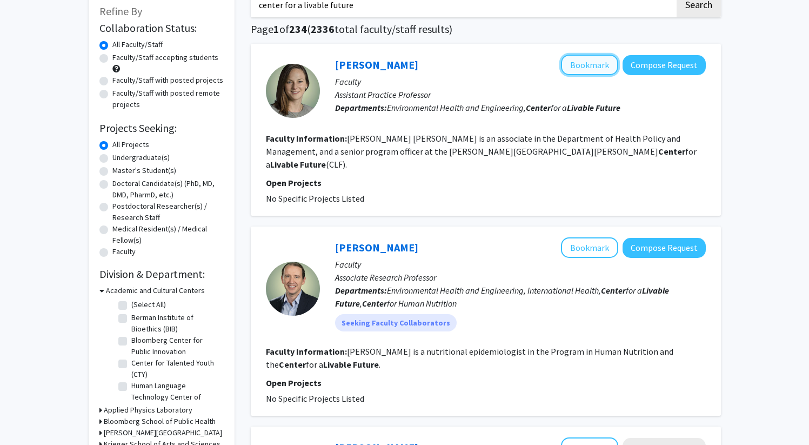
click at [591, 64] on button "Bookmark" at bounding box center [589, 65] width 57 height 21
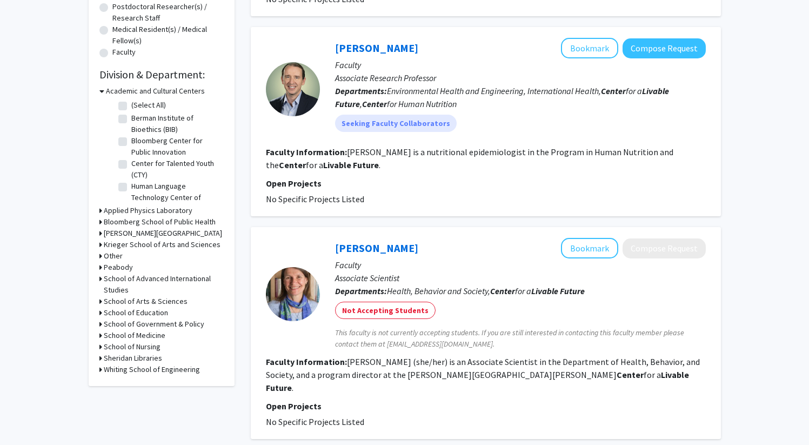
scroll to position [0, 0]
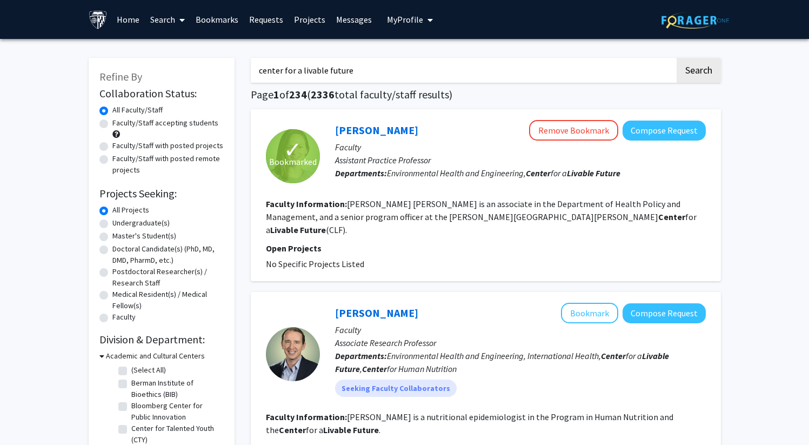
click at [166, 18] on link "Search" at bounding box center [167, 20] width 45 height 38
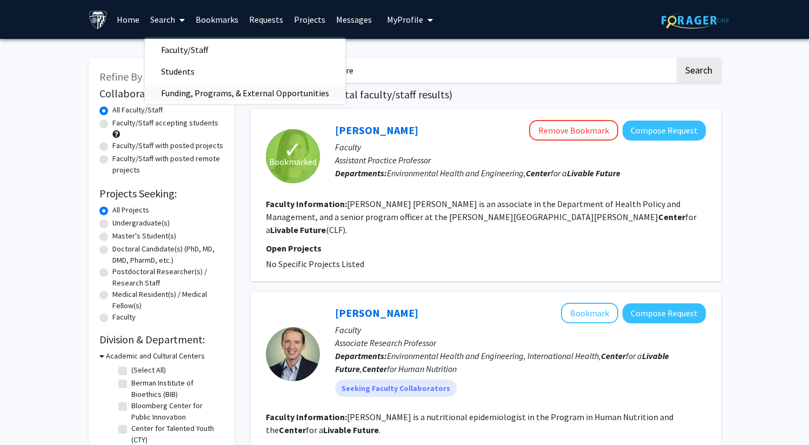
click at [208, 91] on span "Funding, Programs, & External Opportunities" at bounding box center [245, 93] width 200 height 22
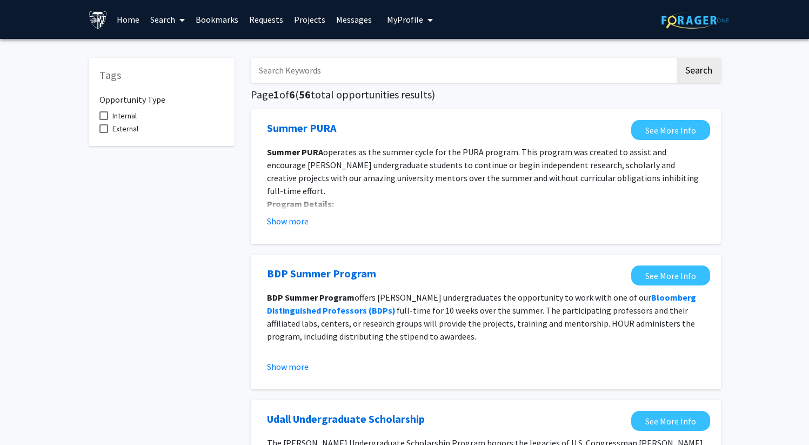
click at [291, 73] on input "Search Keywords" at bounding box center [463, 70] width 424 height 25
click at [677, 58] on button "Search" at bounding box center [699, 70] width 44 height 25
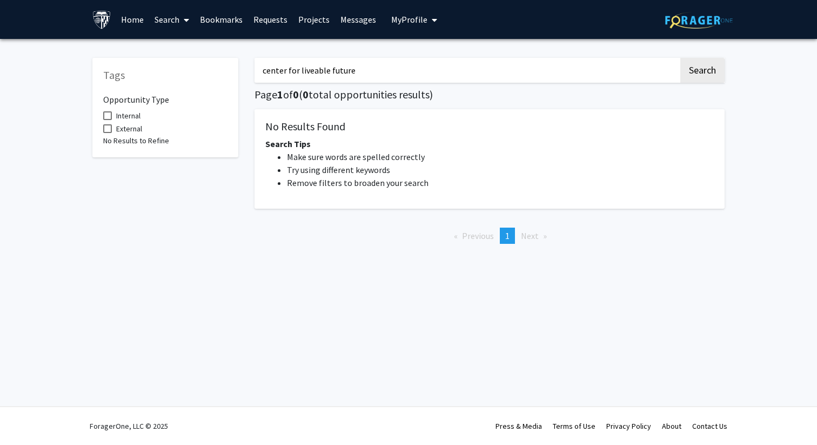
click at [316, 69] on input "center for liveable future" at bounding box center [467, 70] width 424 height 25
type input "center for livable future"
click at [172, 19] on link "Search" at bounding box center [171, 20] width 45 height 38
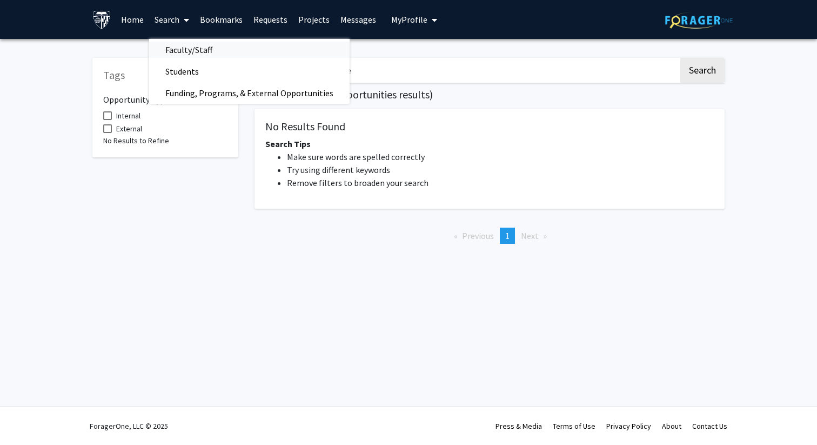
click at [185, 50] on span "Faculty/Staff" at bounding box center [188, 50] width 79 height 22
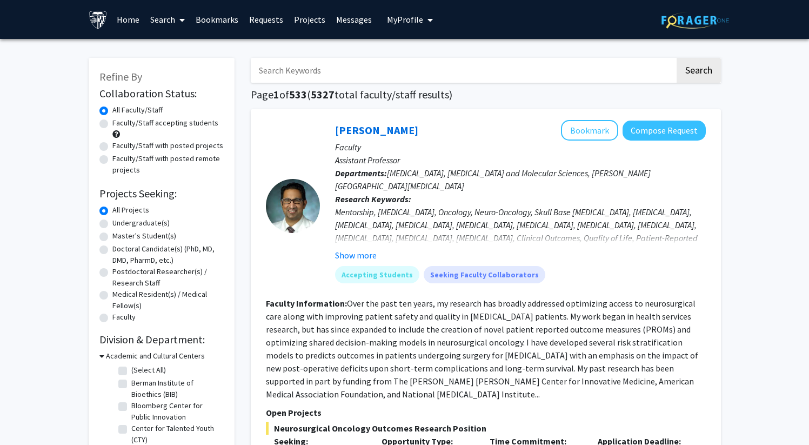
click at [284, 74] on input "Search Keywords" at bounding box center [463, 70] width 424 height 25
click at [310, 71] on input "center for liveable future" at bounding box center [463, 70] width 424 height 25
type input "center for livable future"
click at [677, 58] on button "Search" at bounding box center [699, 70] width 44 height 25
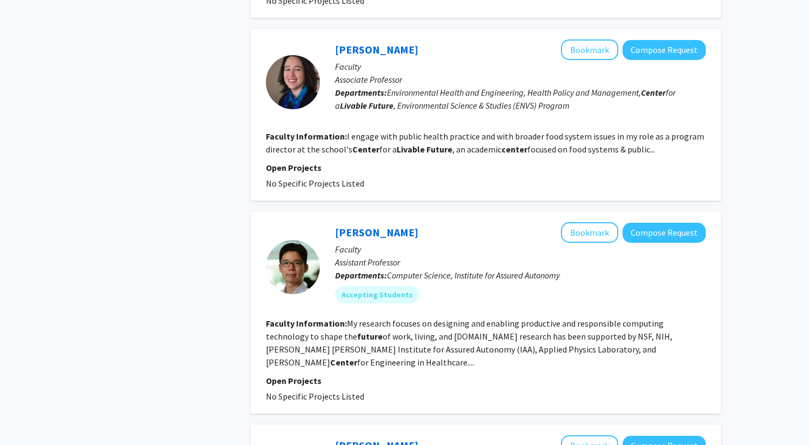
scroll to position [1726, 0]
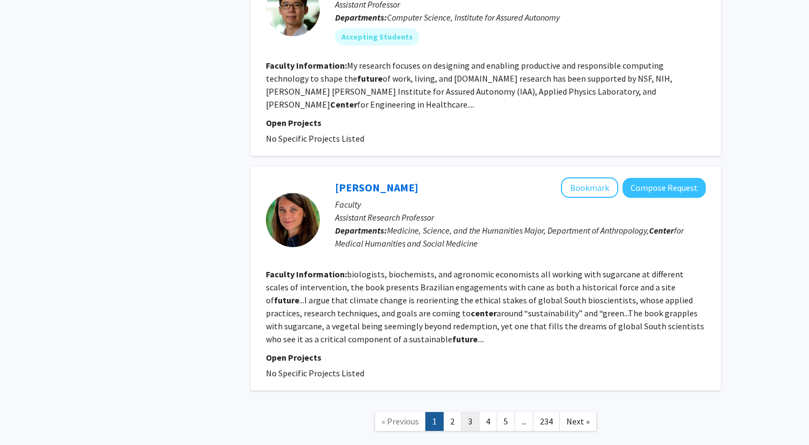
click at [475, 412] on link "3" at bounding box center [470, 421] width 18 height 19
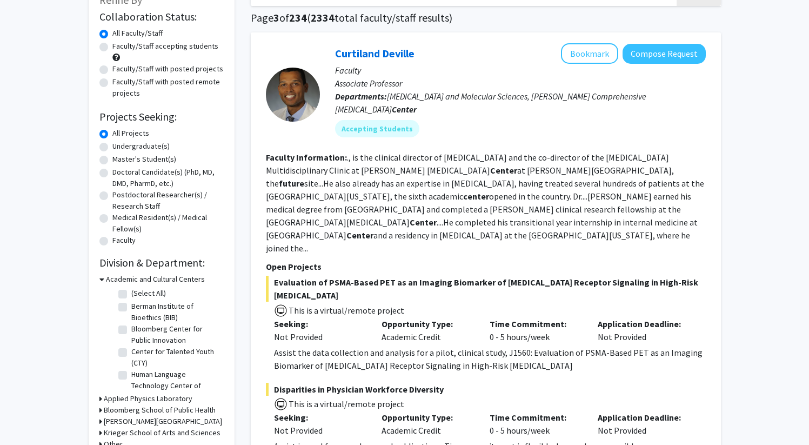
scroll to position [60, 0]
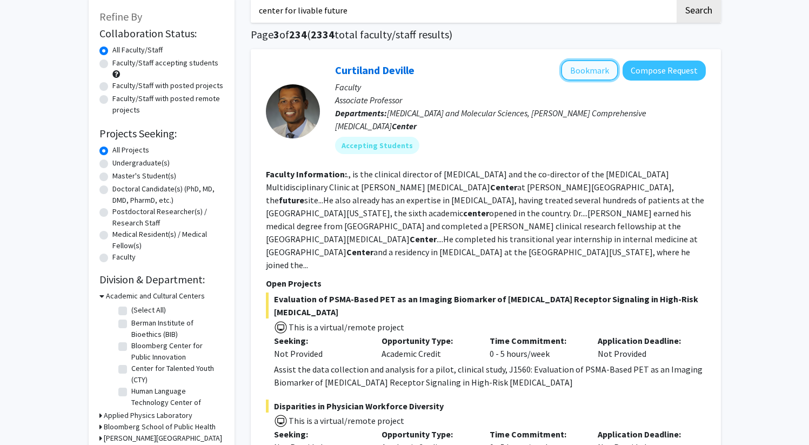
click at [587, 73] on button "Bookmark" at bounding box center [589, 70] width 57 height 21
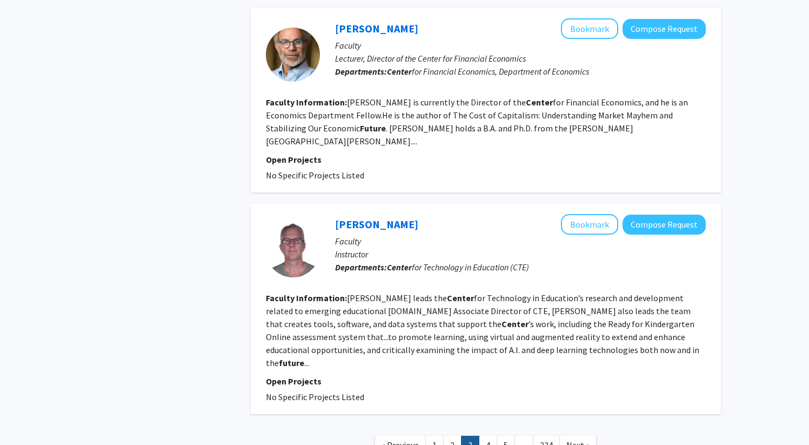
scroll to position [2107, 0]
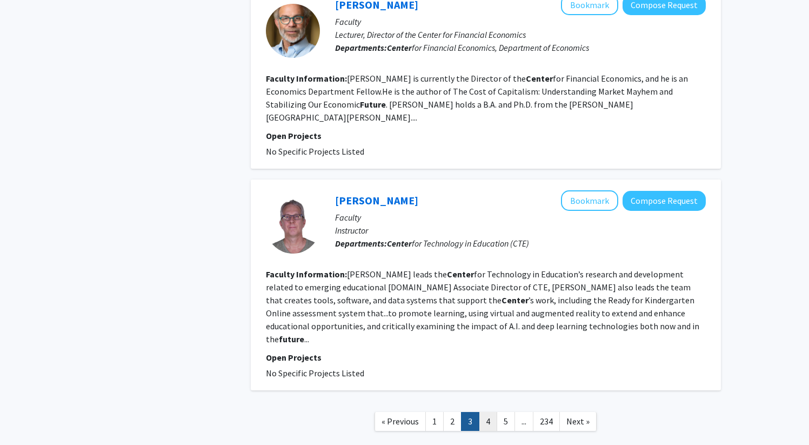
click at [483, 412] on link "4" at bounding box center [488, 421] width 18 height 19
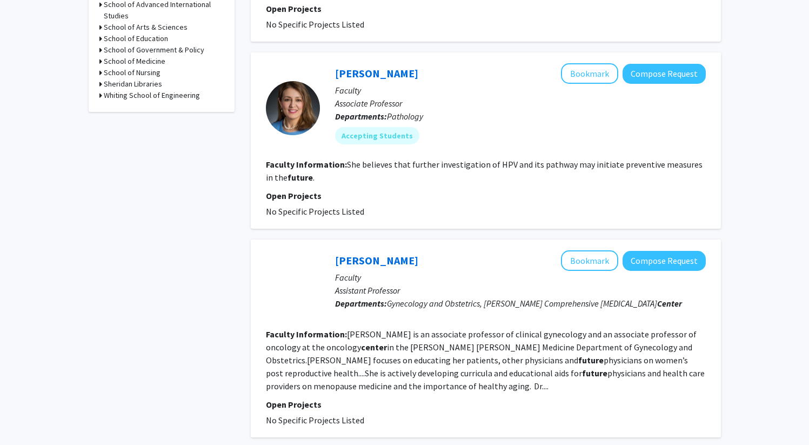
scroll to position [545, 0]
